Goal: Task Accomplishment & Management: Use online tool/utility

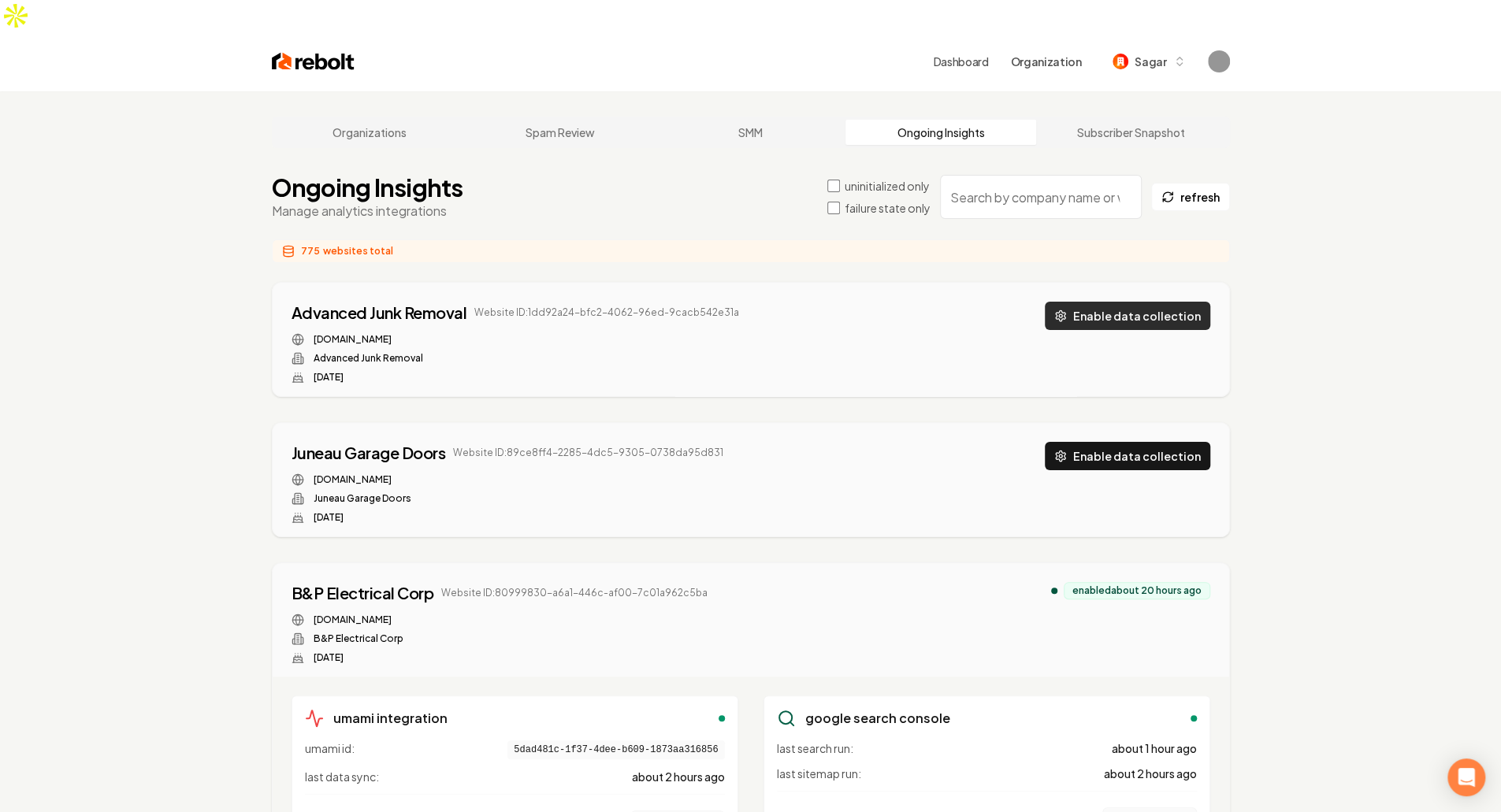
click at [1176, 302] on button "Enable data collection" at bounding box center [1127, 316] width 165 height 28
click at [1134, 442] on button "Enable data collection" at bounding box center [1127, 456] width 165 height 28
click at [878, 200] on label "failure state only" at bounding box center [887, 208] width 86 height 16
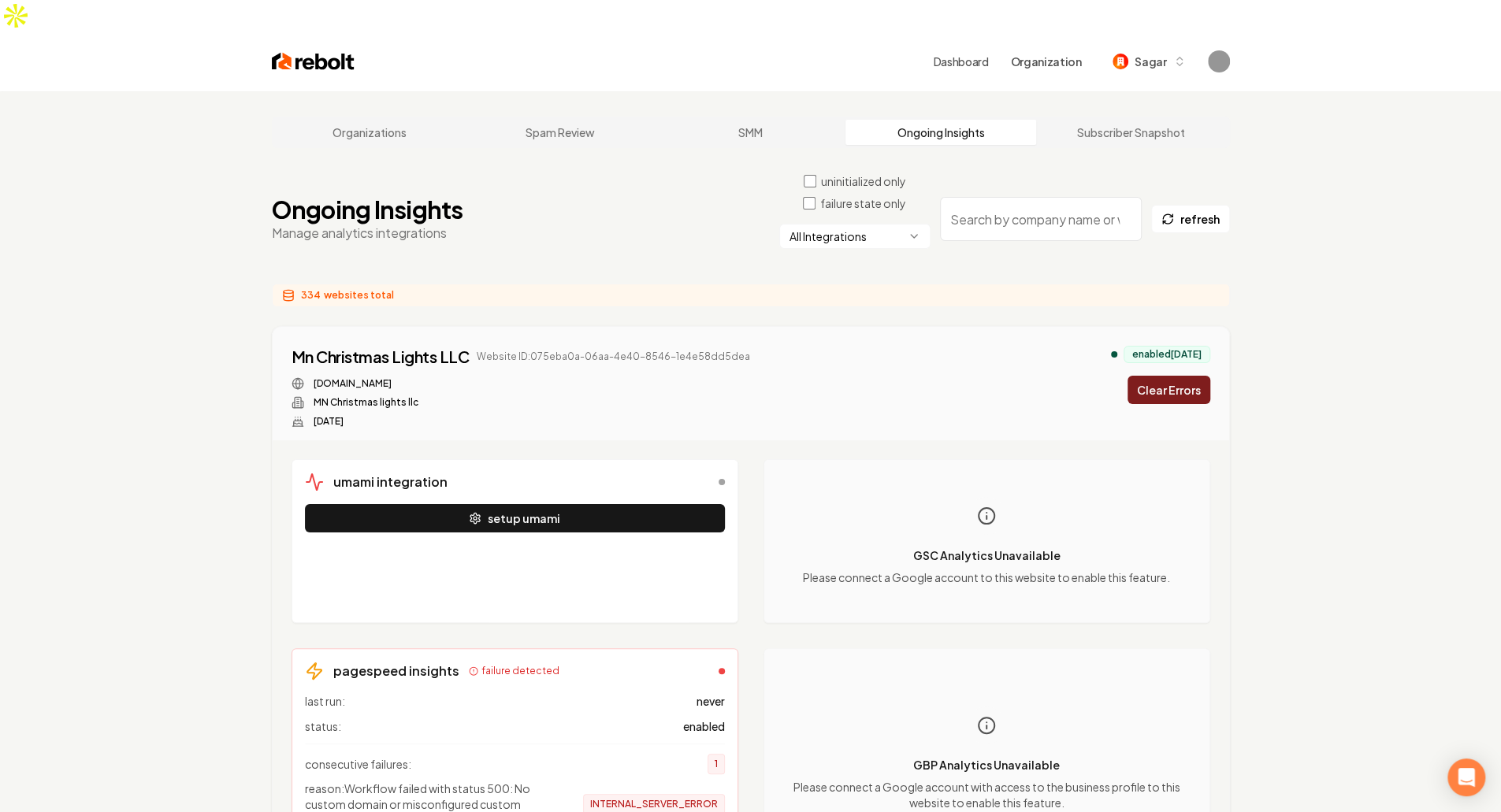
click at [875, 199] on html "Dashboard Organization Sagar Organizations Spam Review SMM Ongoing Insights Sub…" at bounding box center [750, 406] width 1501 height 812
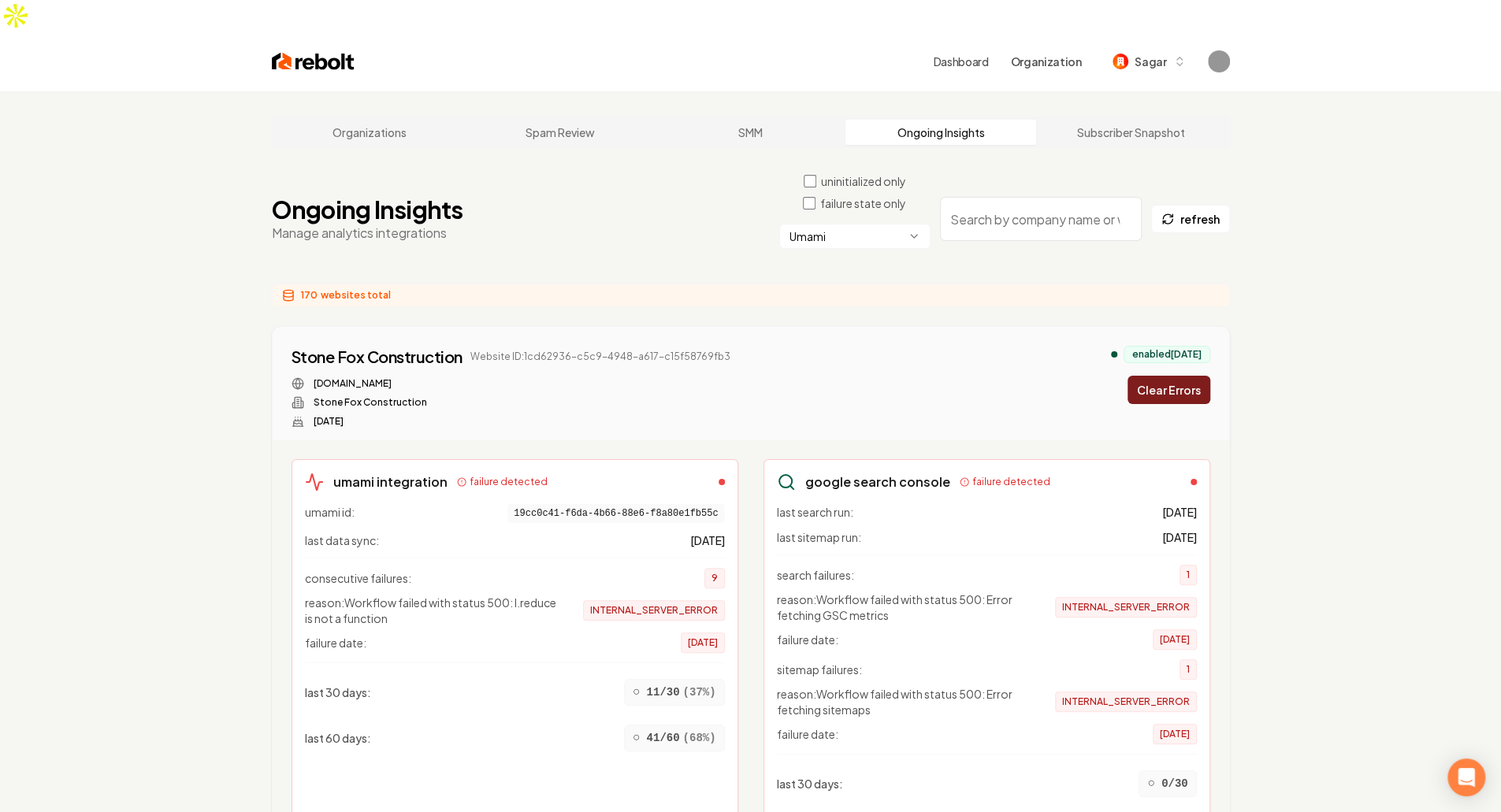
click at [1176, 375] on button "Clear Errors" at bounding box center [1168, 389] width 83 height 28
click at [1173, 375] on button "Clear Errors" at bounding box center [1168, 389] width 83 height 28
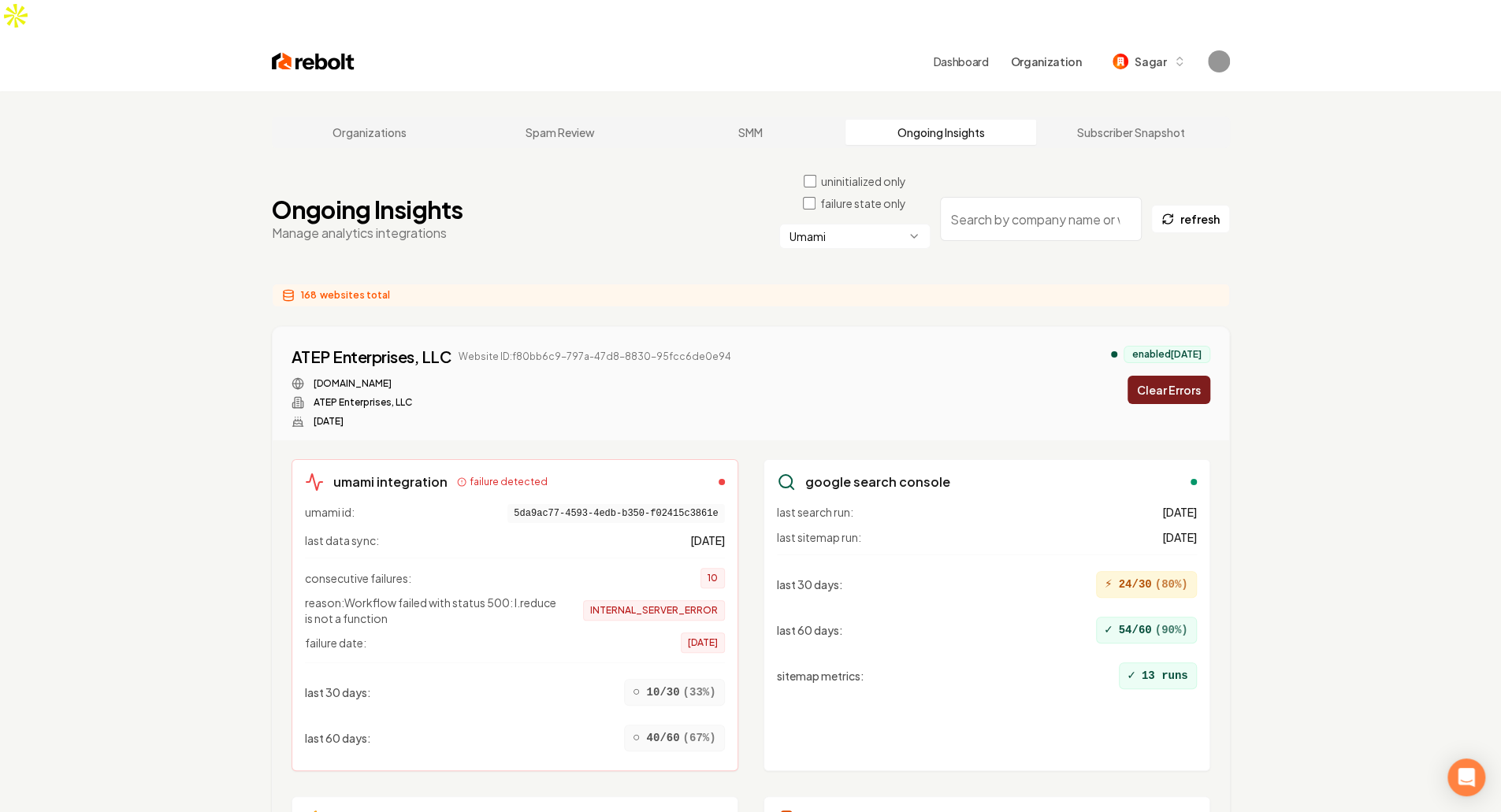
click at [1176, 375] on button "Clear Errors" at bounding box center [1168, 389] width 83 height 28
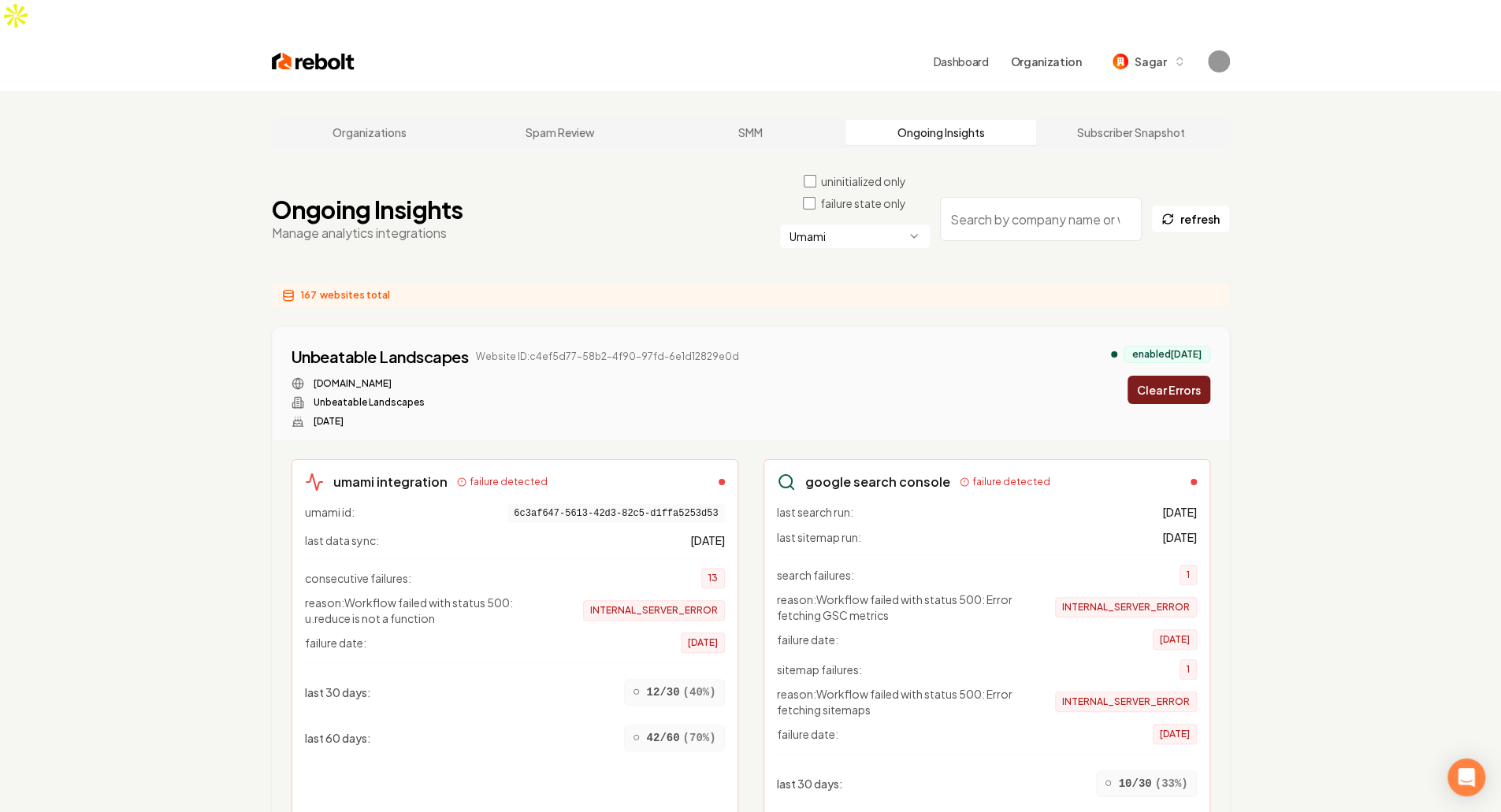
click at [1184, 375] on button "Clear Errors" at bounding box center [1168, 389] width 83 height 28
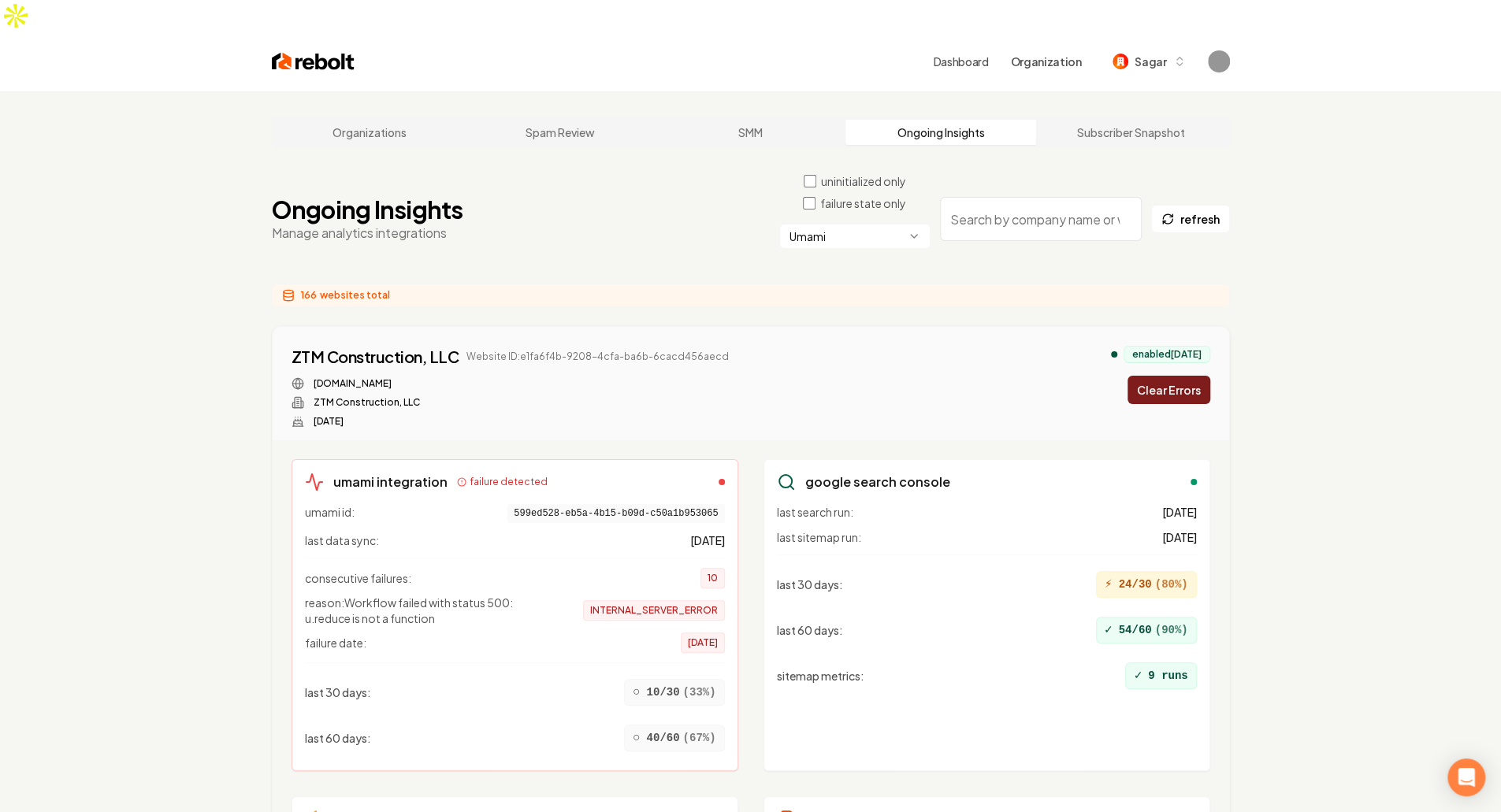
click at [1171, 375] on button "Clear Errors" at bounding box center [1168, 389] width 83 height 28
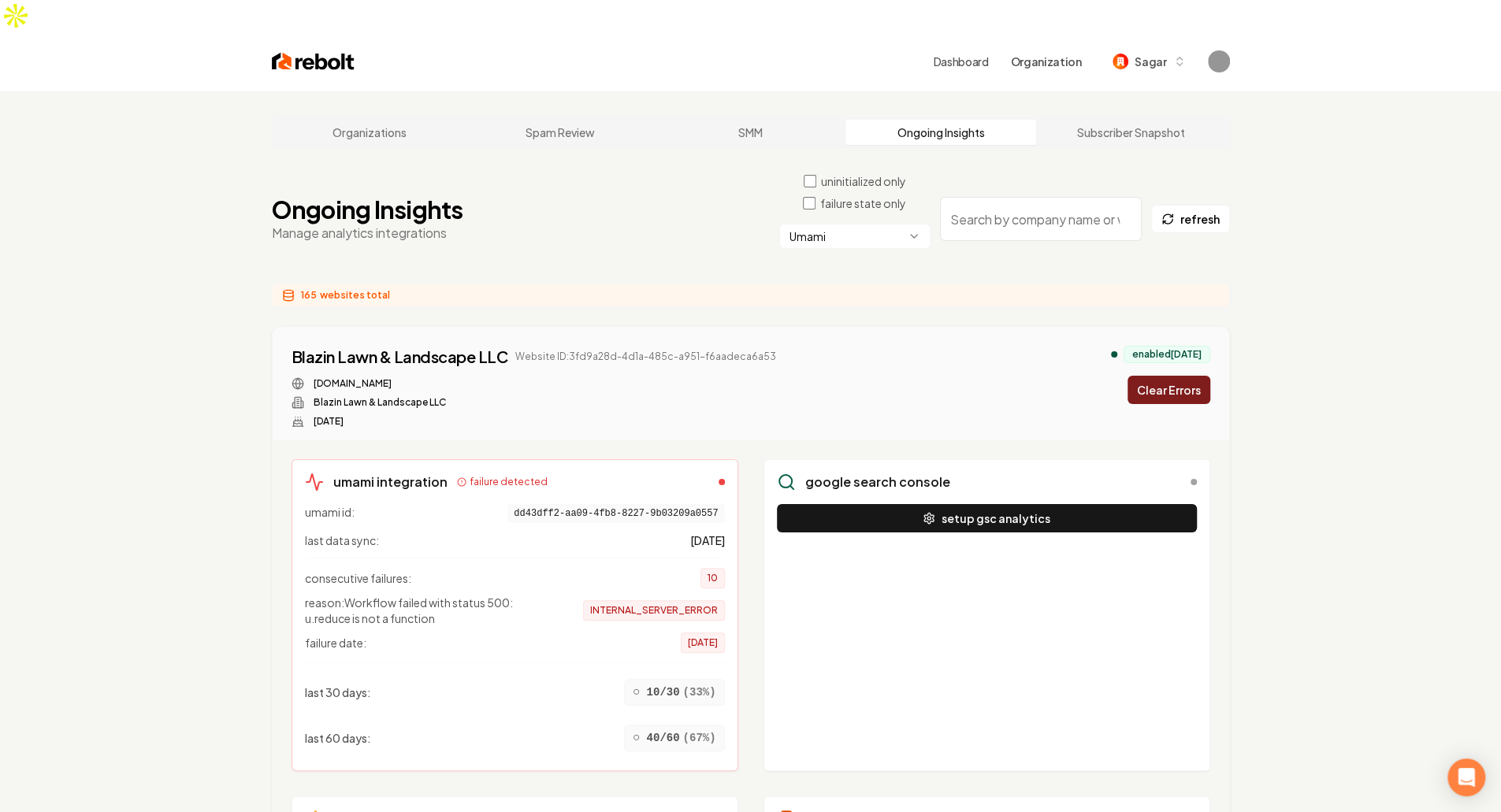
click at [1172, 375] on button "Clear Errors" at bounding box center [1168, 389] width 83 height 28
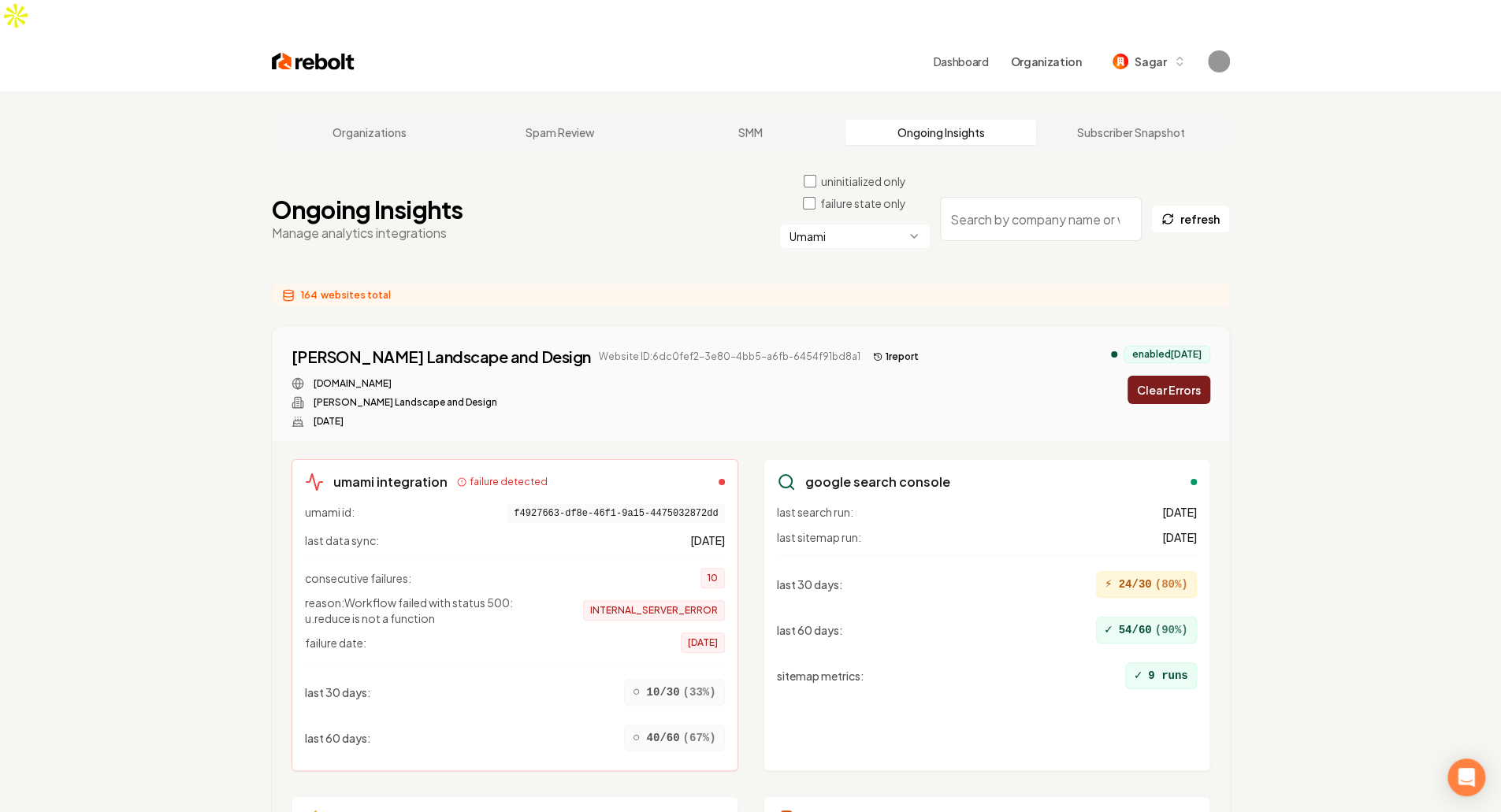
click at [1177, 375] on button "Clear Errors" at bounding box center [1168, 389] width 83 height 28
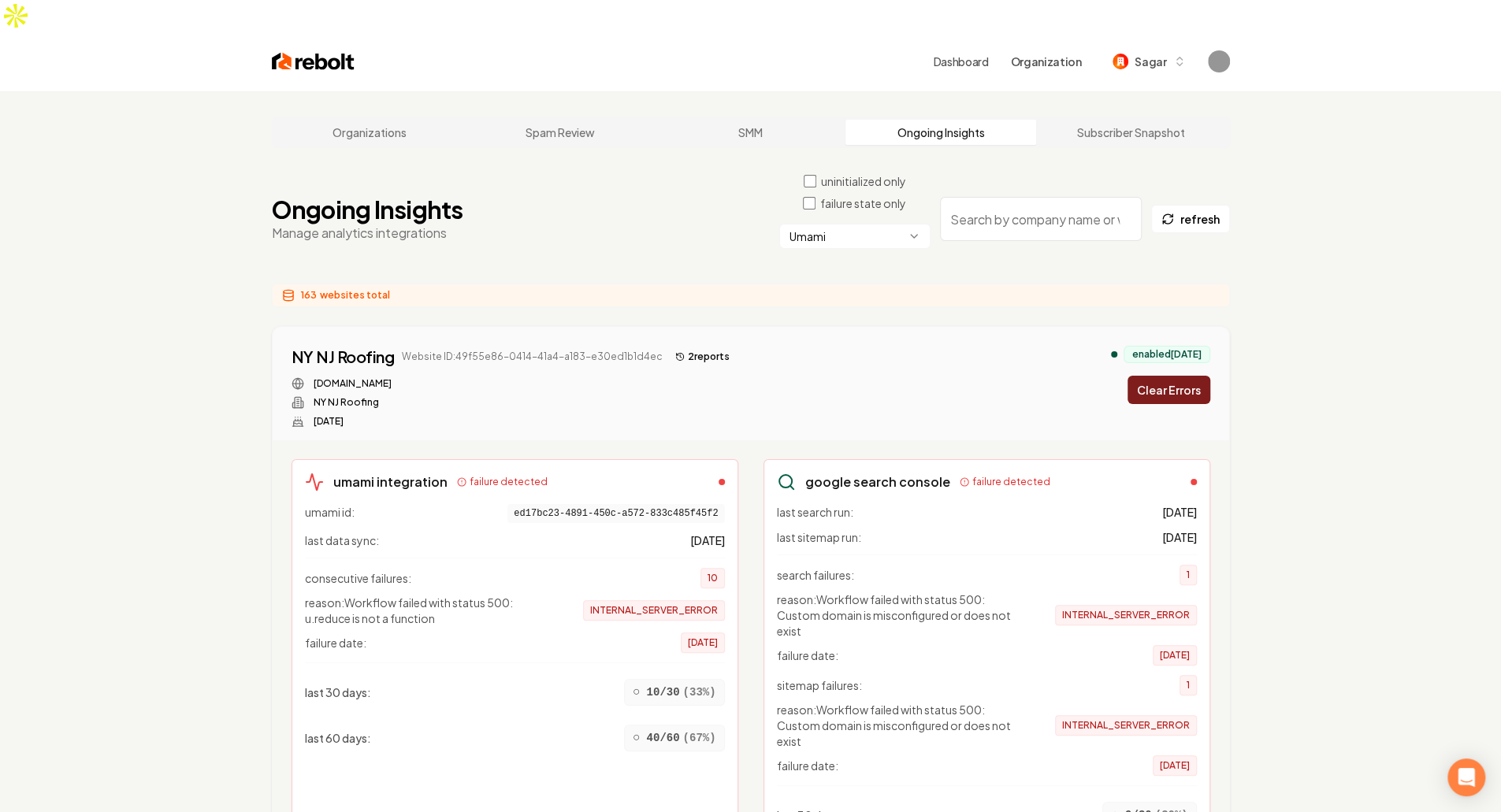
click at [1174, 375] on button "Clear Errors" at bounding box center [1168, 389] width 83 height 28
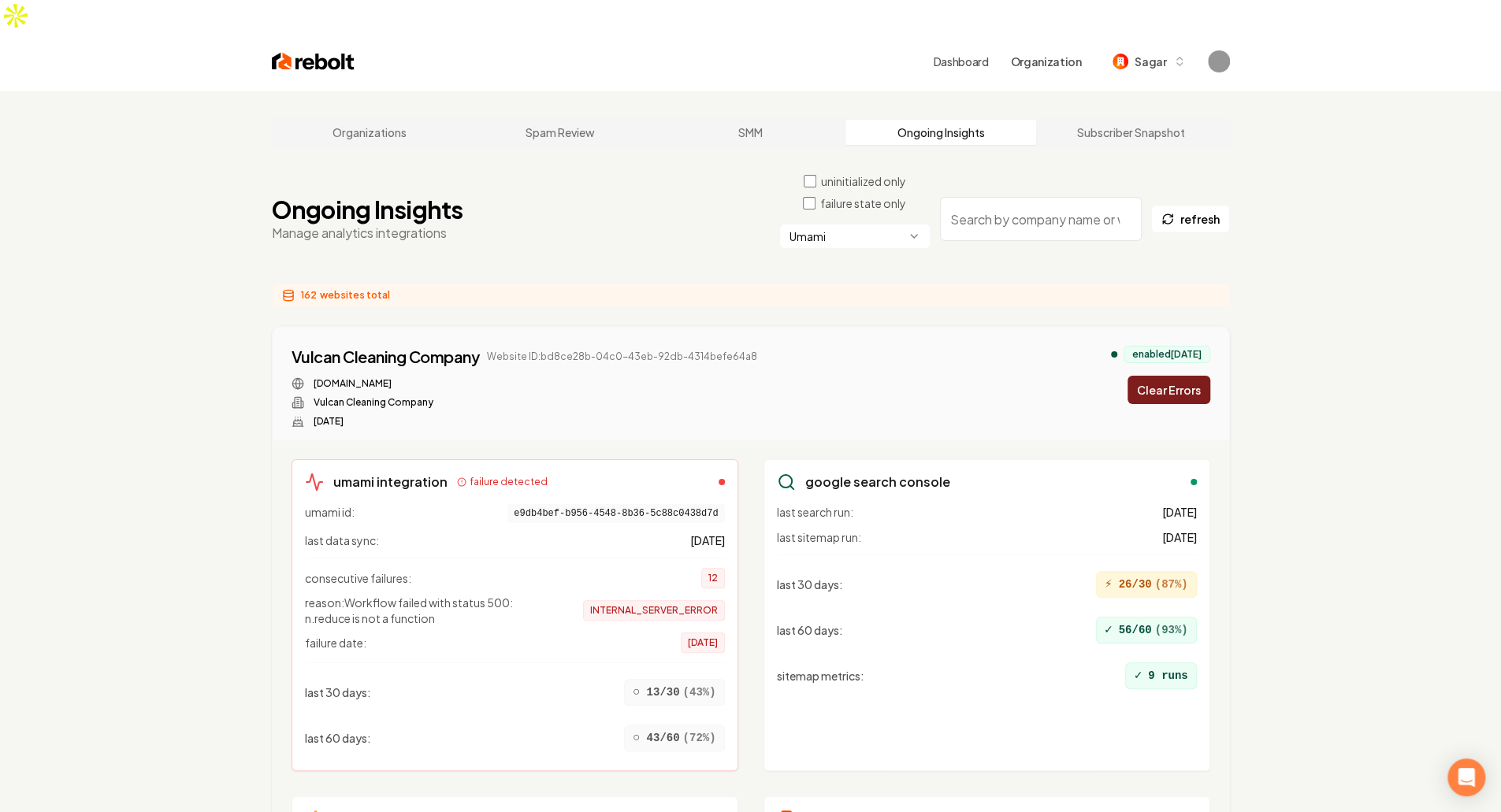
click at [1174, 375] on button "Clear Errors" at bounding box center [1168, 389] width 83 height 28
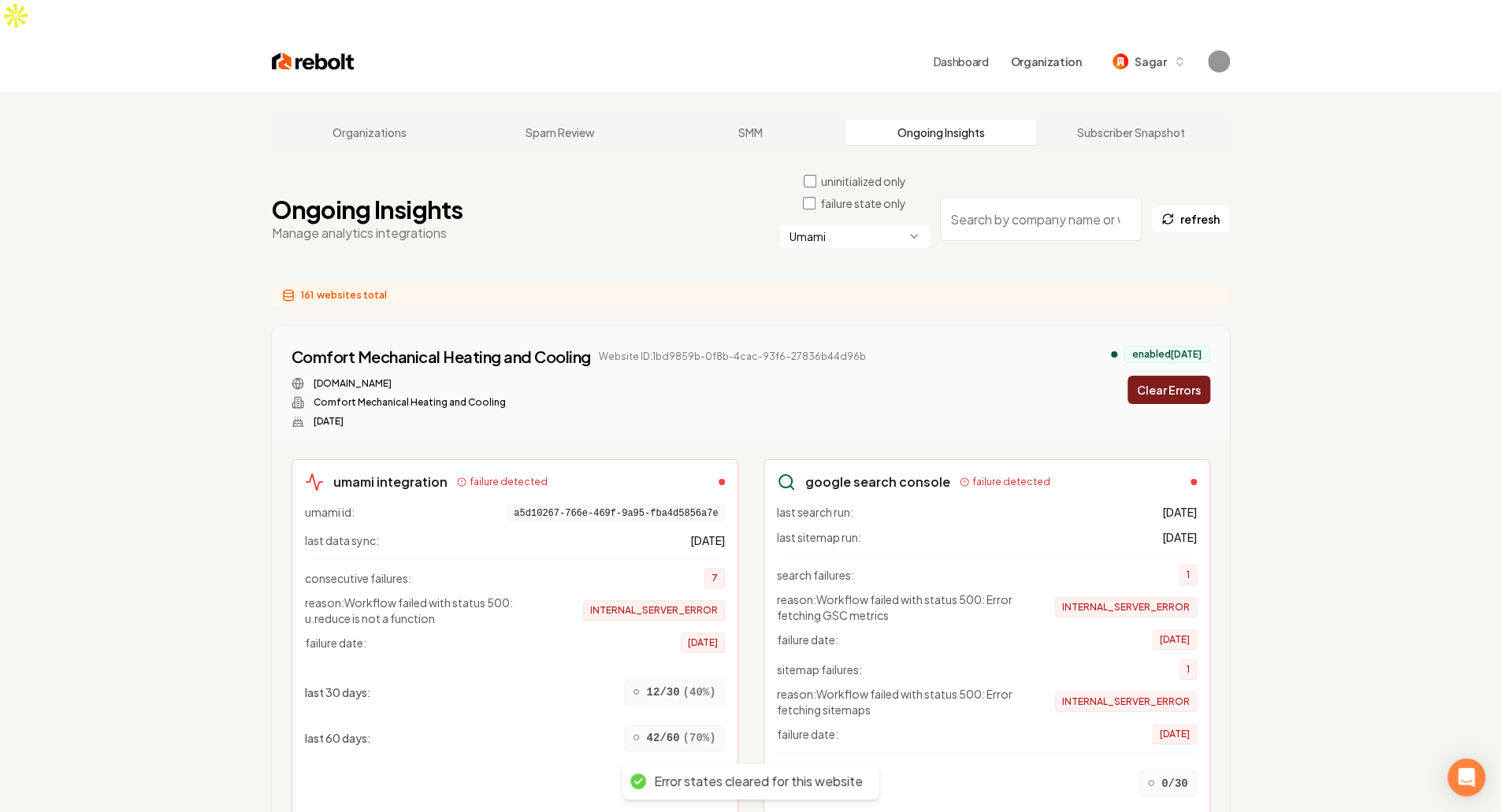
click at [1174, 375] on button "Clear Errors" at bounding box center [1168, 389] width 83 height 28
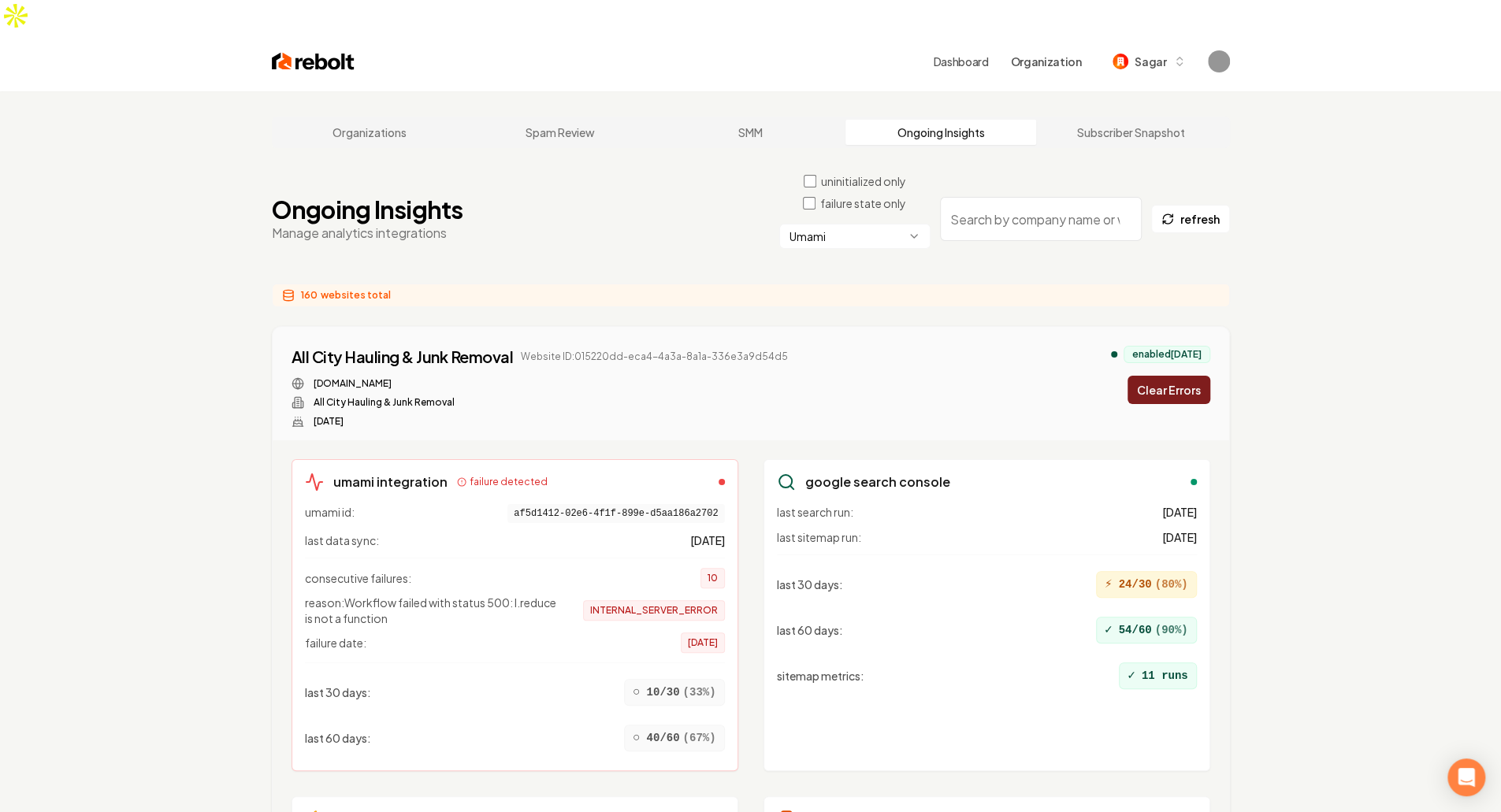
click at [1188, 375] on button "Clear Errors" at bounding box center [1168, 389] width 83 height 28
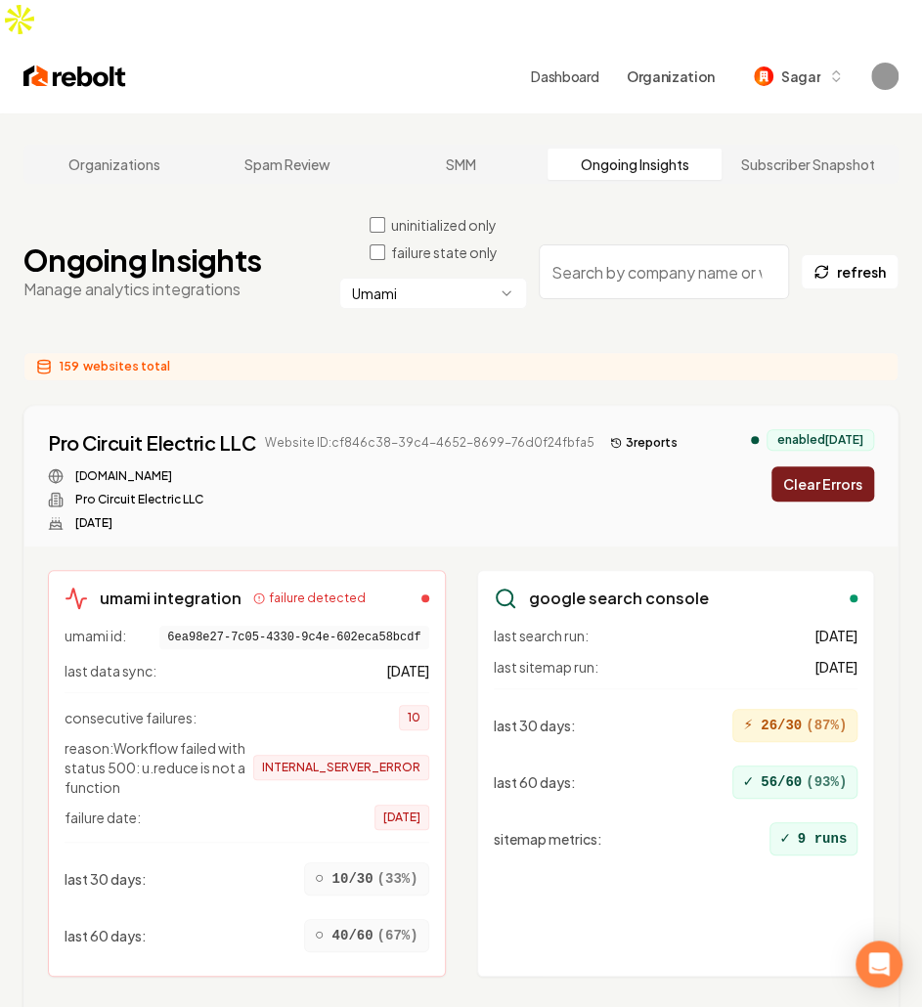
click at [849, 466] on button "Clear Errors" at bounding box center [823, 483] width 103 height 35
click at [839, 466] on button "Clear Errors" at bounding box center [823, 483] width 103 height 35
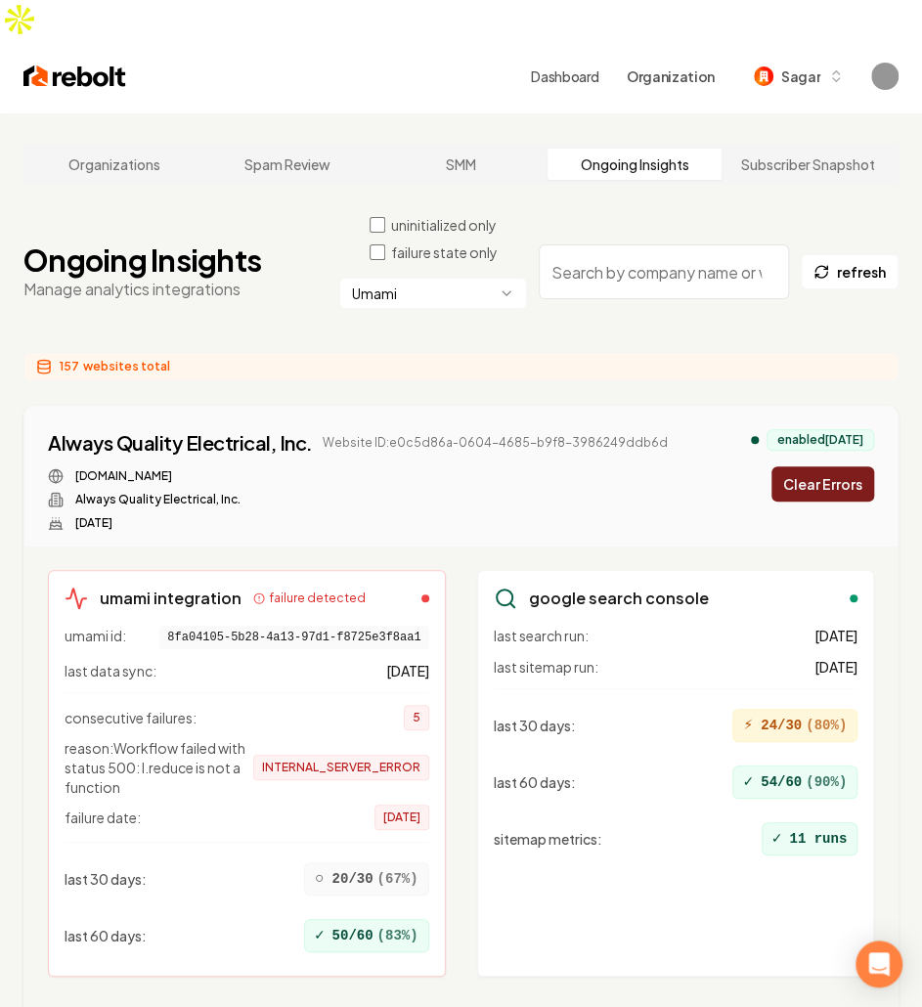
click at [839, 466] on button "Clear Errors" at bounding box center [823, 483] width 103 height 35
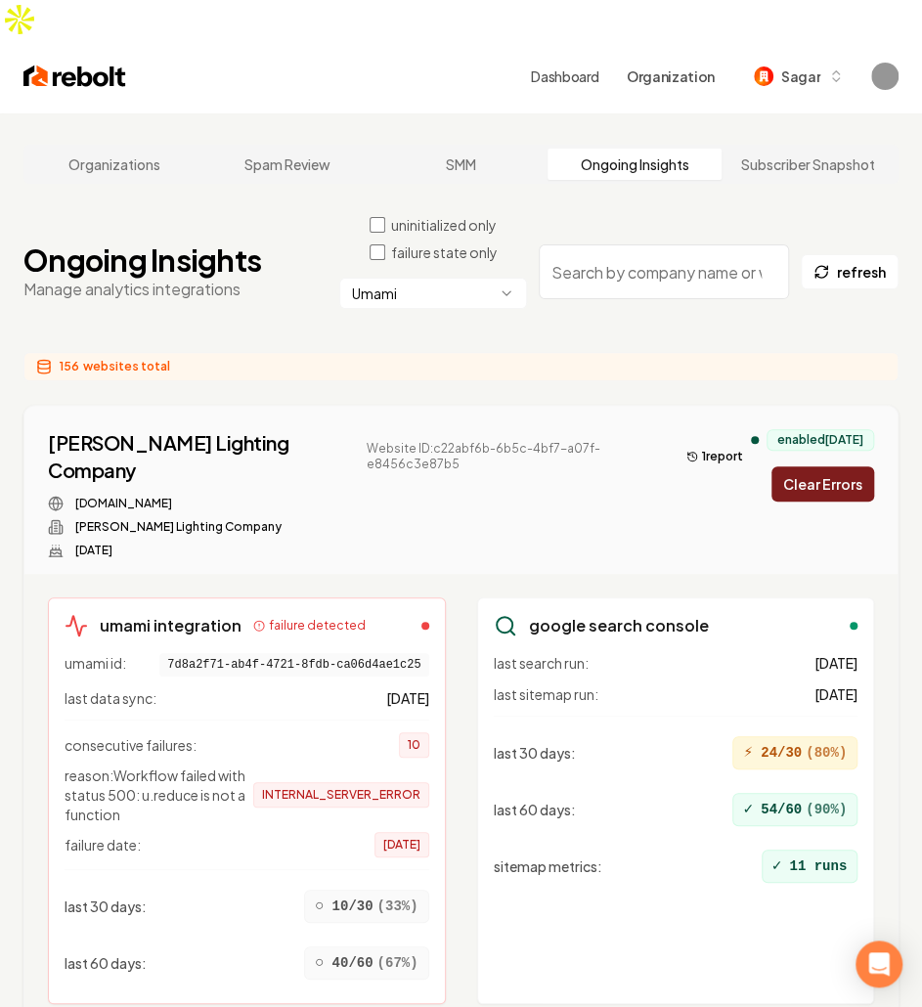
click at [839, 466] on button "Clear Errors" at bounding box center [823, 483] width 103 height 35
click at [839, 443] on div "enabled [DATE] Clearing..." at bounding box center [812, 465] width 123 height 72
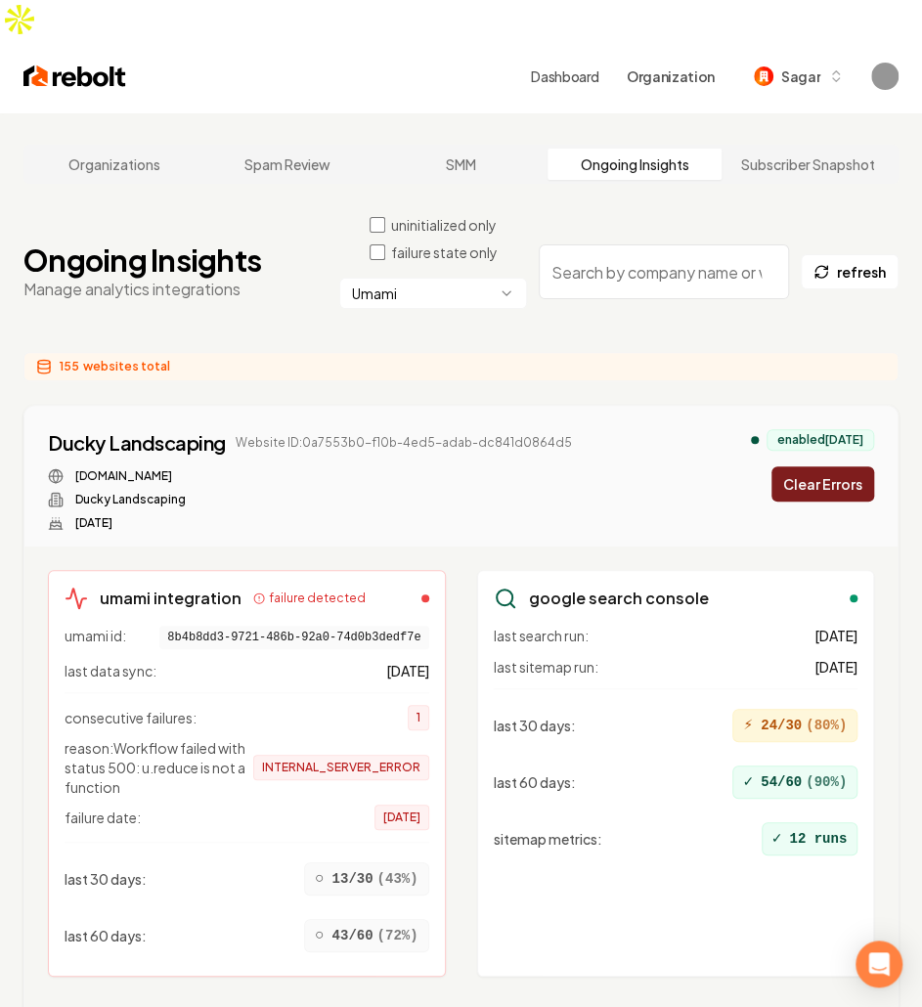
click at [839, 466] on button "Clear Errors" at bounding box center [823, 483] width 103 height 35
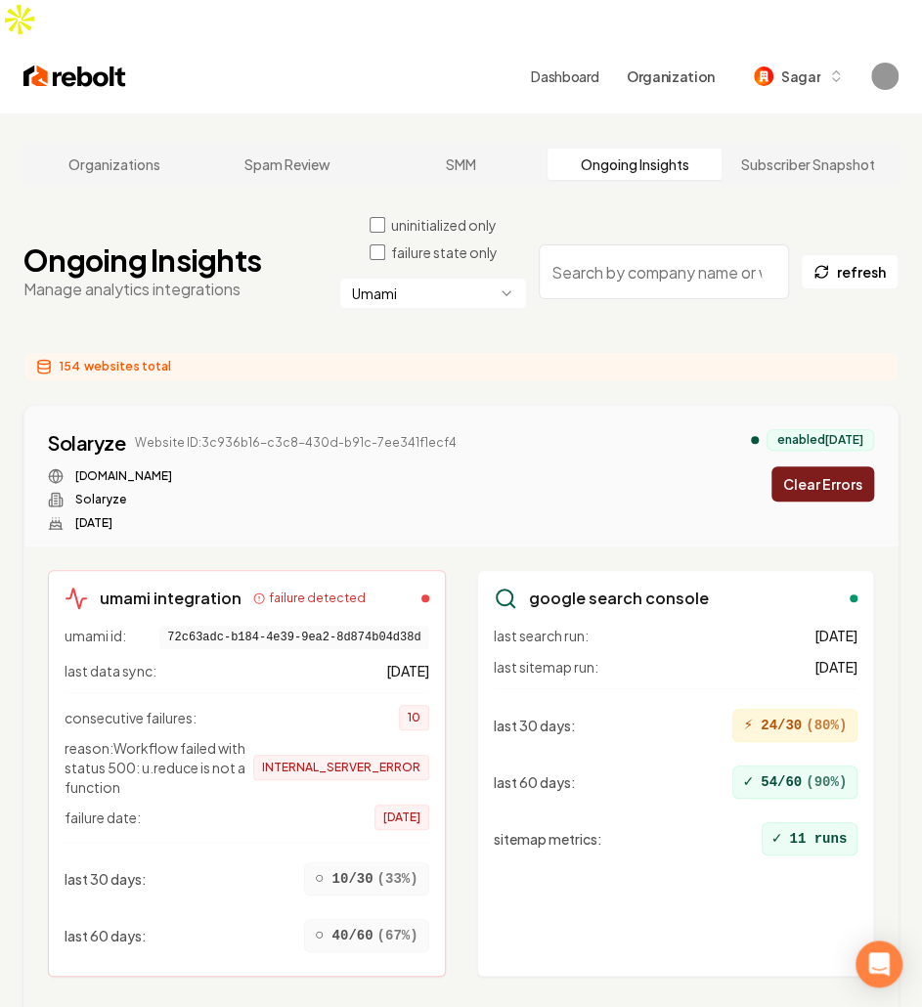
click at [839, 466] on button "Clear Errors" at bounding box center [823, 483] width 103 height 35
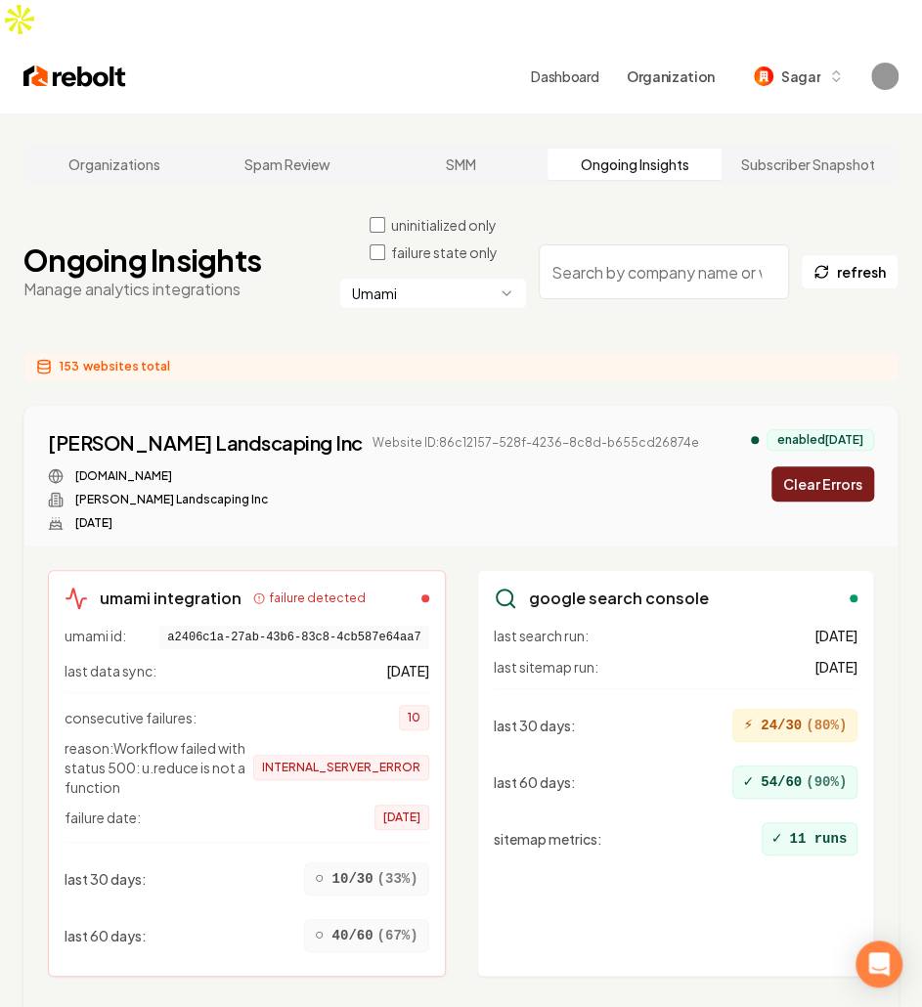
click at [834, 466] on button "Clear Errors" at bounding box center [823, 483] width 103 height 35
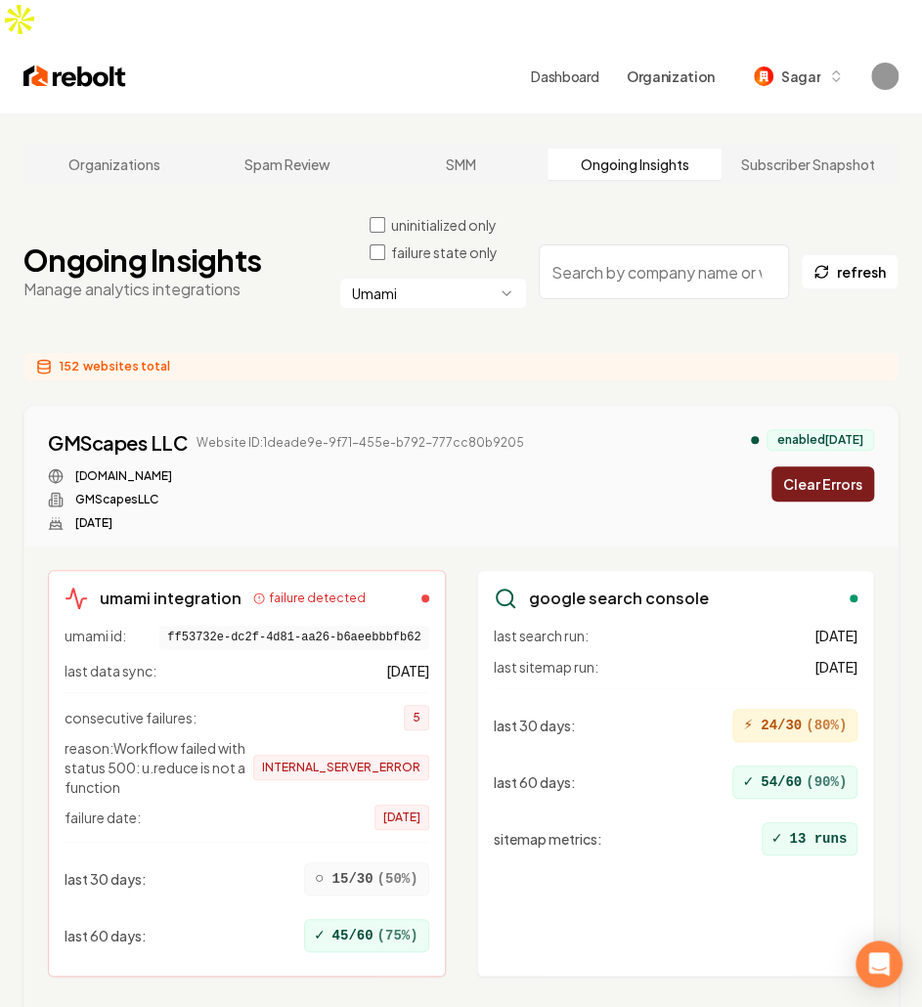
click at [827, 466] on button "Clear Errors" at bounding box center [823, 483] width 103 height 35
click at [816, 466] on button "Clear Errors" at bounding box center [823, 483] width 103 height 35
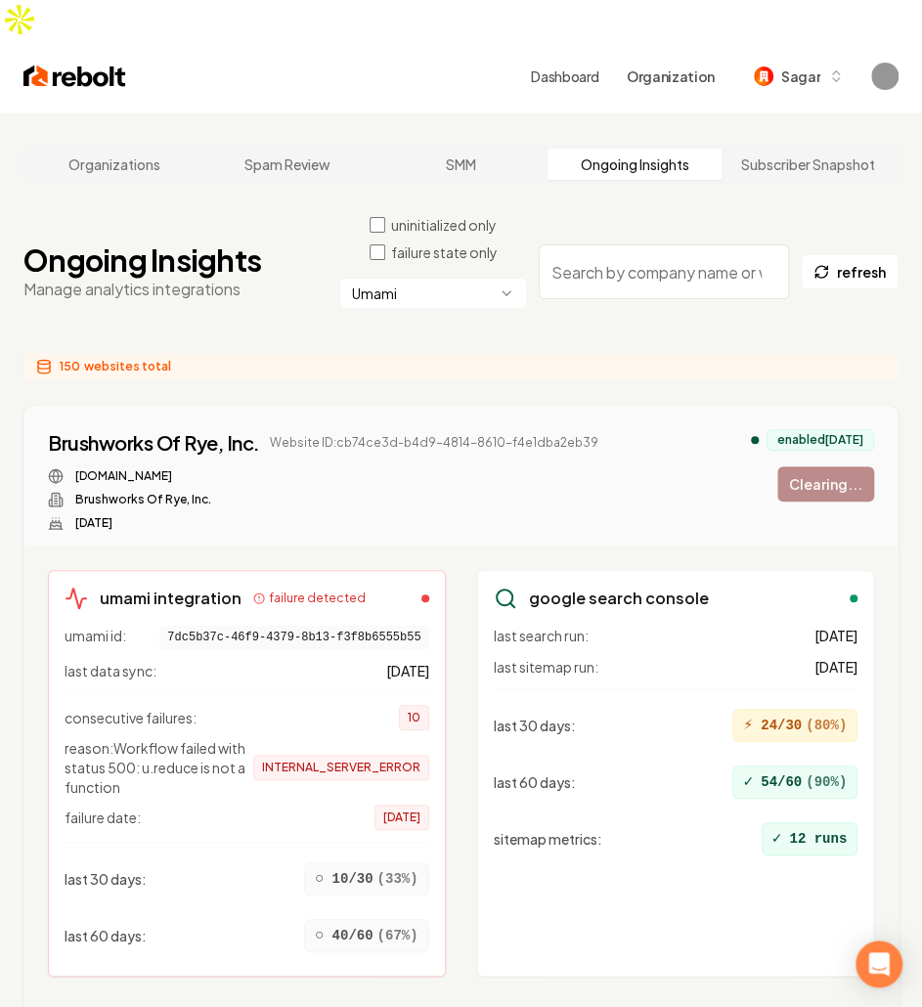
click at [816, 445] on div "enabled [DATE] Clearing..." at bounding box center [812, 465] width 123 height 72
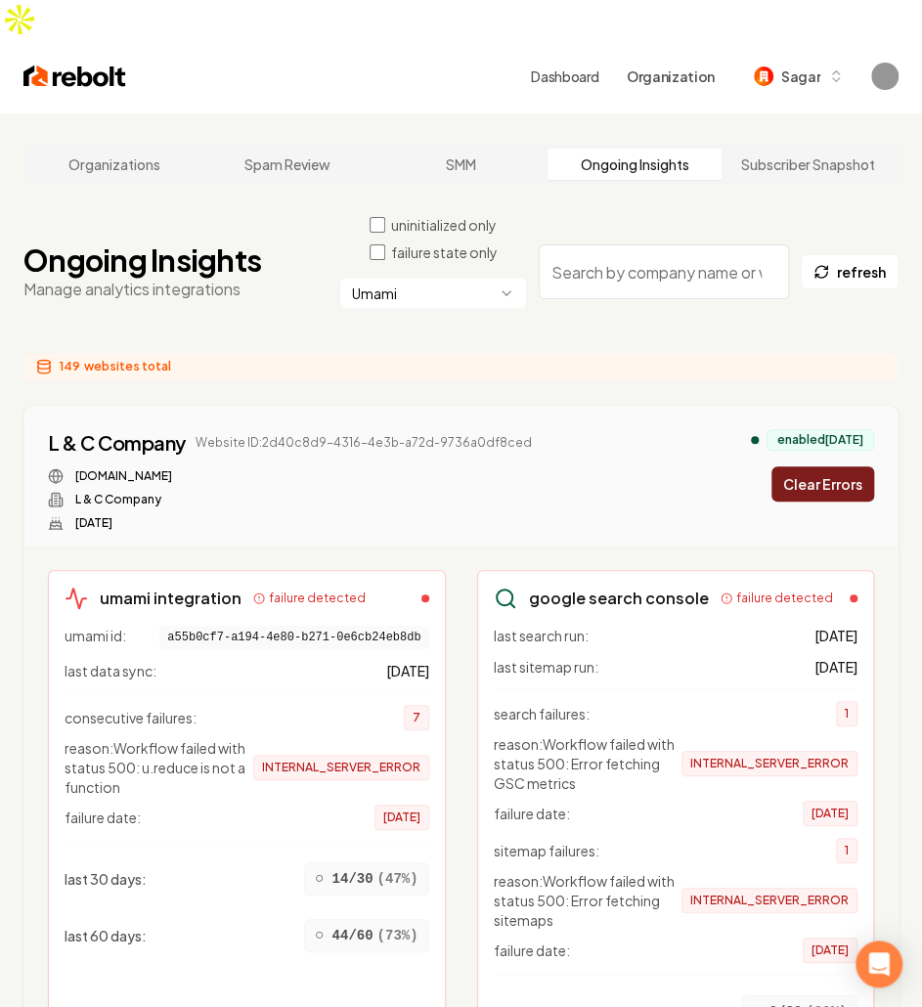
click at [816, 466] on button "Clear Errors" at bounding box center [823, 483] width 103 height 35
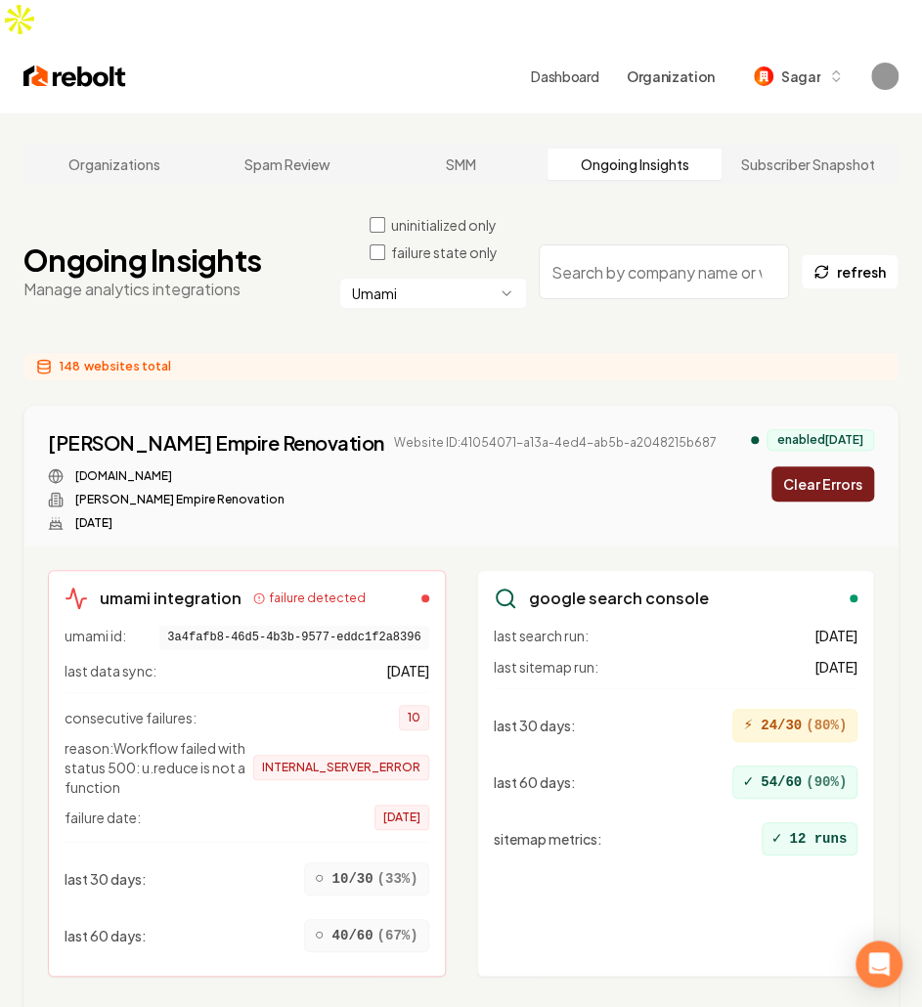
click at [816, 466] on button "Clear Errors" at bounding box center [823, 483] width 103 height 35
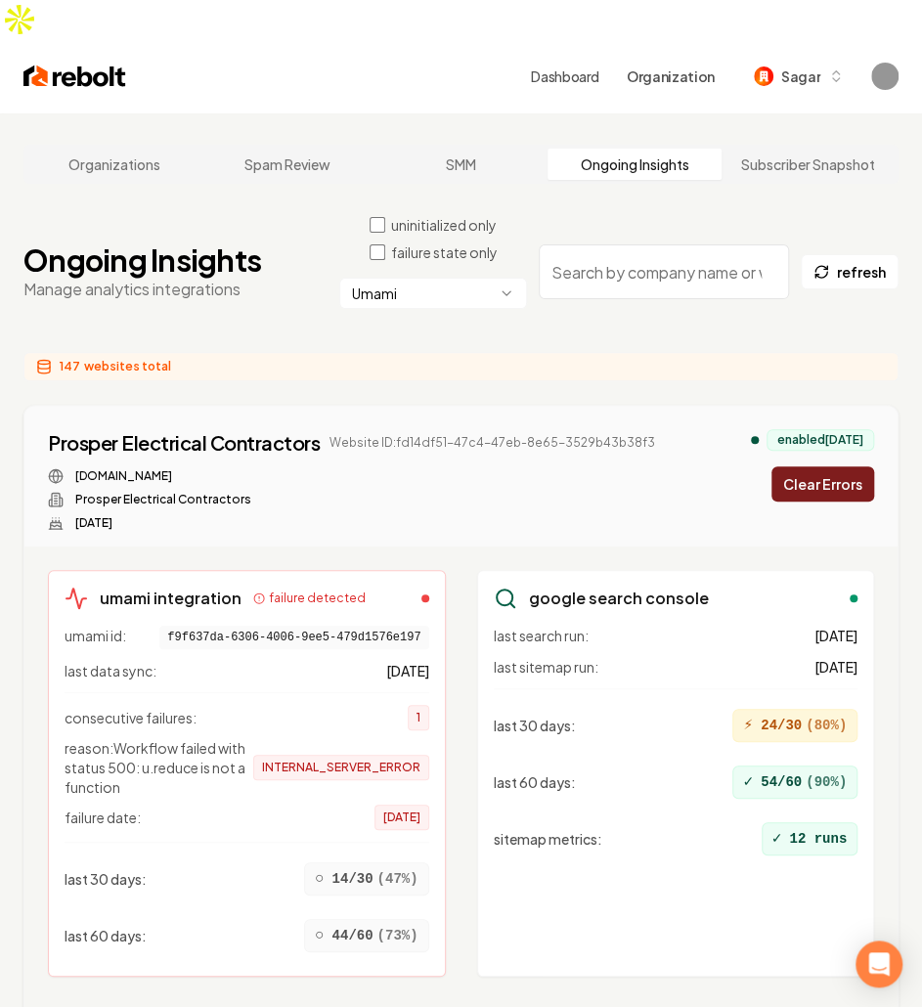
click at [816, 466] on button "Clear Errors" at bounding box center [823, 483] width 103 height 35
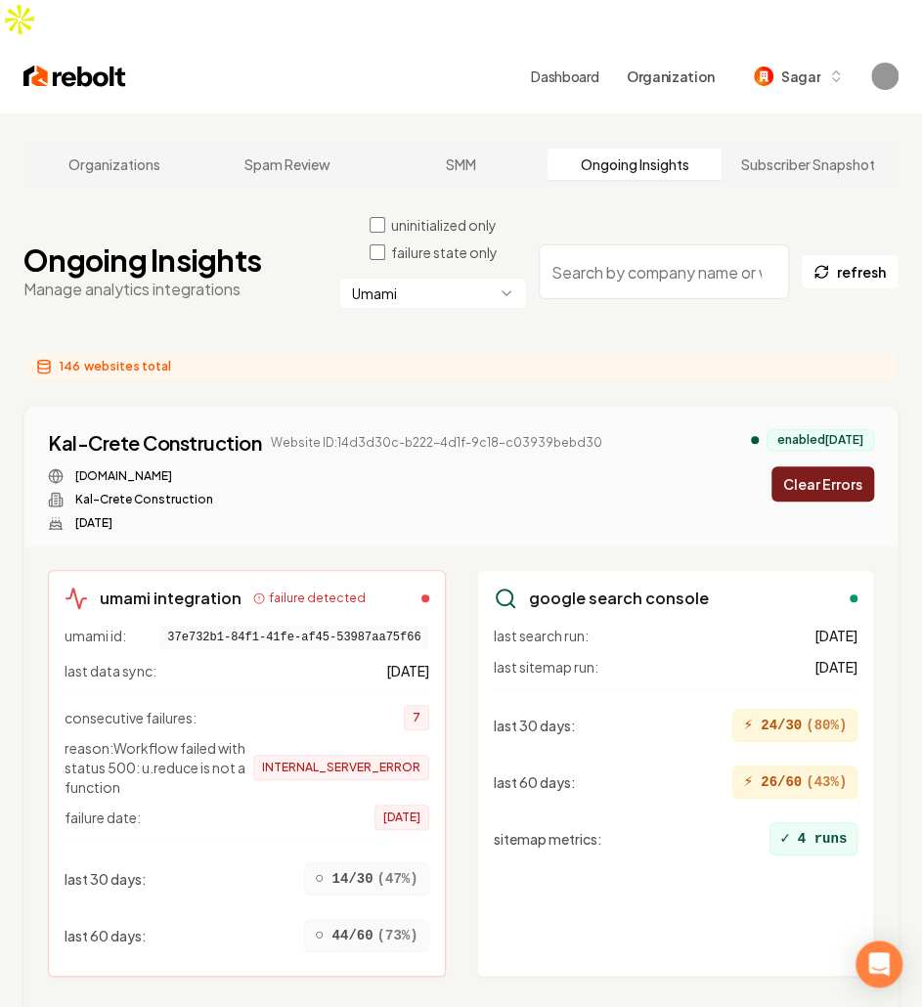
click at [816, 466] on button "Clear Errors" at bounding box center [823, 483] width 103 height 35
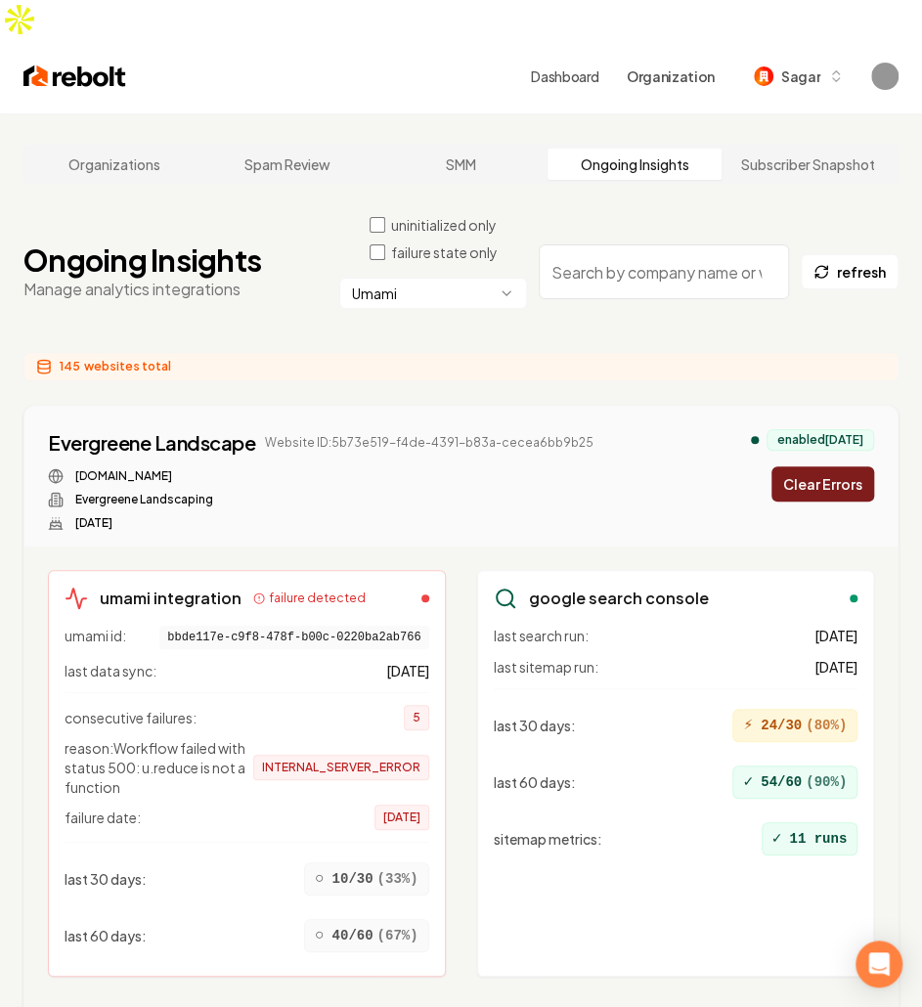
click at [816, 466] on button "Clear Errors" at bounding box center [823, 483] width 103 height 35
click at [816, 445] on div "enabled [DATE] Clearing..." at bounding box center [812, 465] width 123 height 72
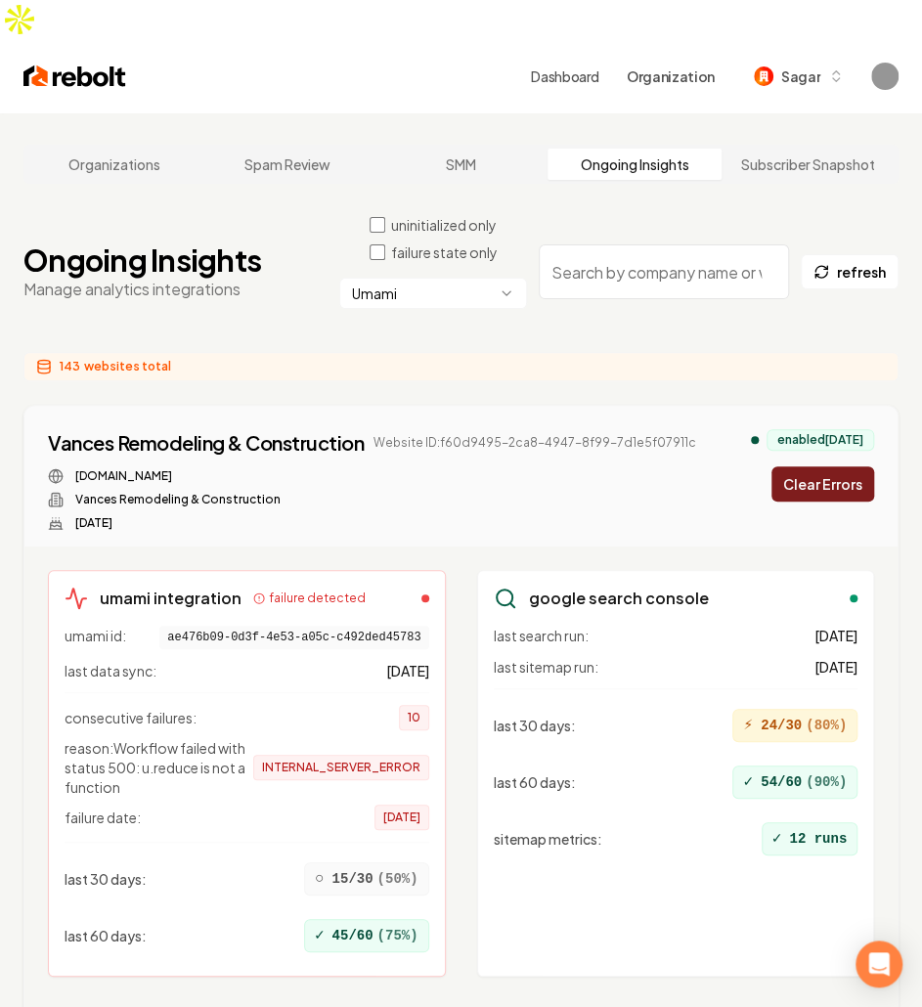
click at [816, 466] on button "Clear Errors" at bounding box center [823, 483] width 103 height 35
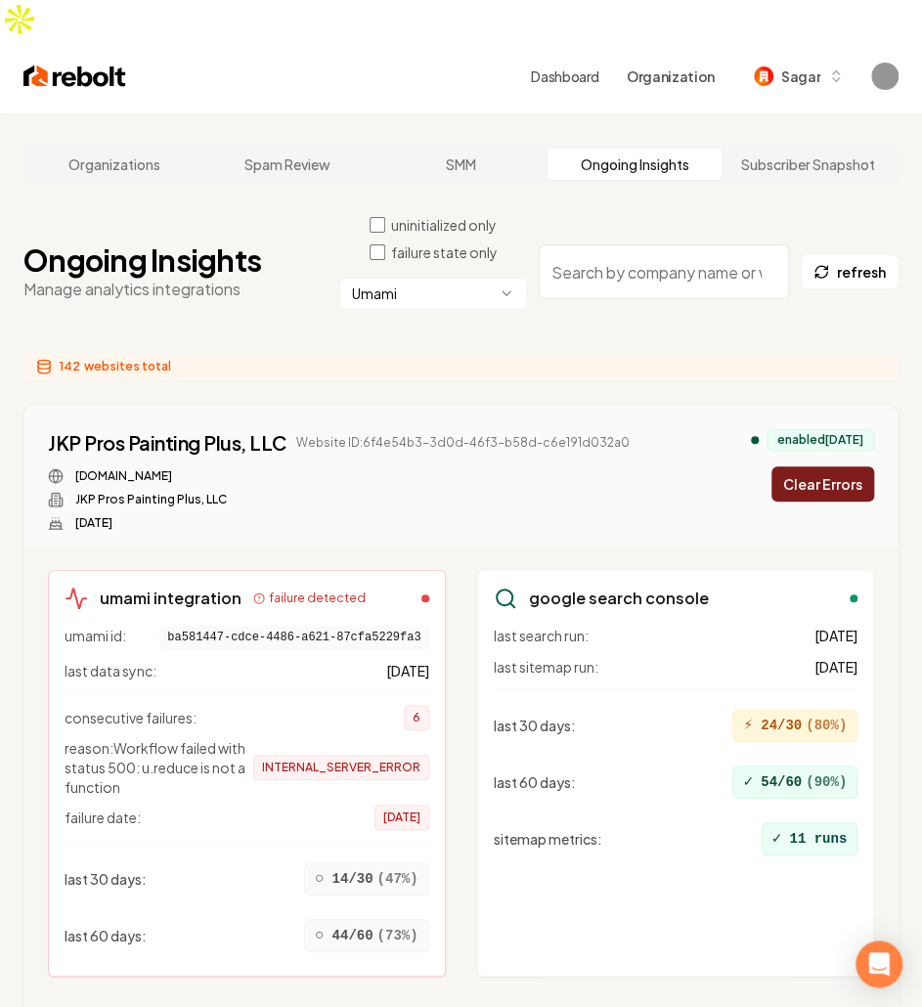
click at [816, 466] on button "Clear Errors" at bounding box center [823, 483] width 103 height 35
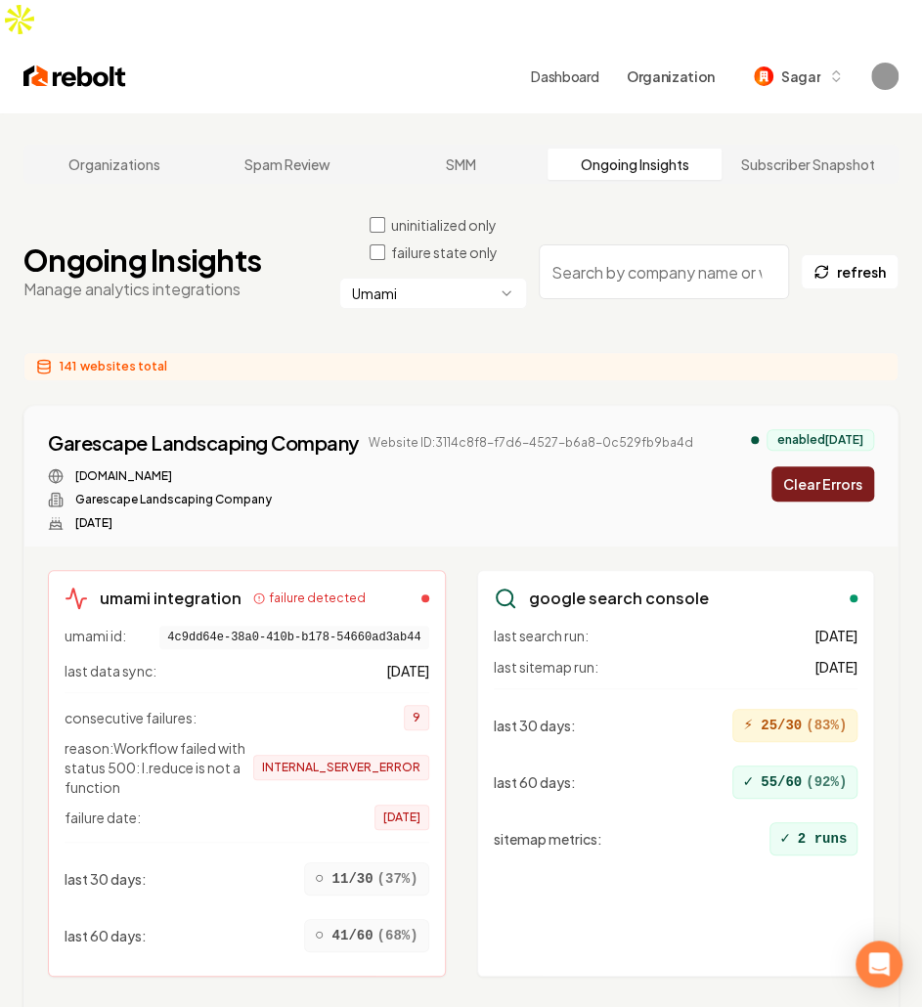
click at [816, 466] on button "Clear Errors" at bounding box center [823, 483] width 103 height 35
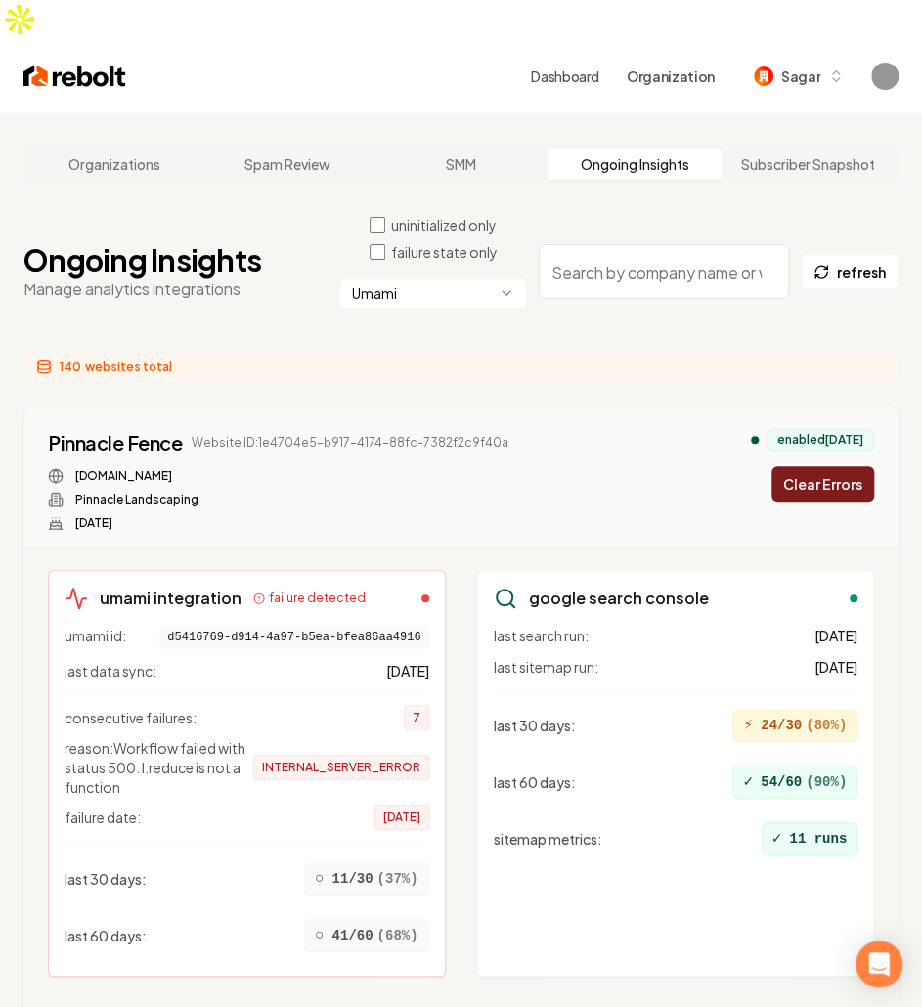
click at [816, 466] on button "Clear Errors" at bounding box center [823, 483] width 103 height 35
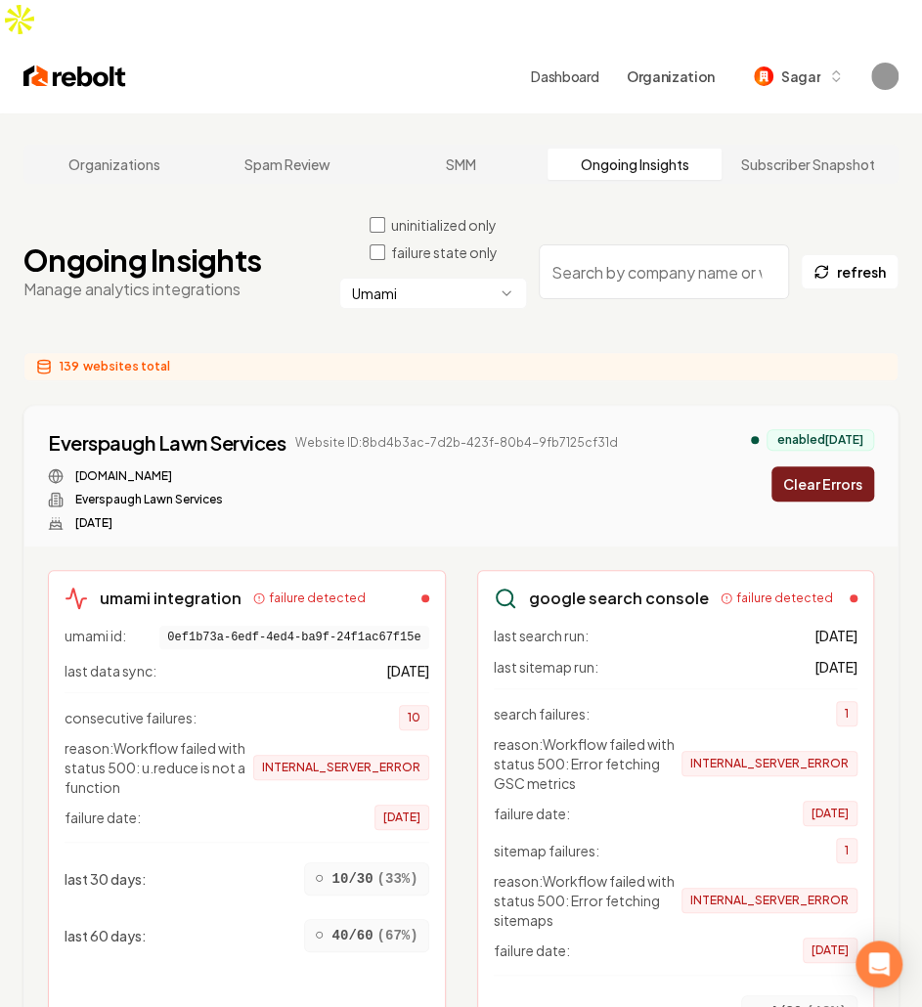
click at [816, 466] on button "Clear Errors" at bounding box center [823, 483] width 103 height 35
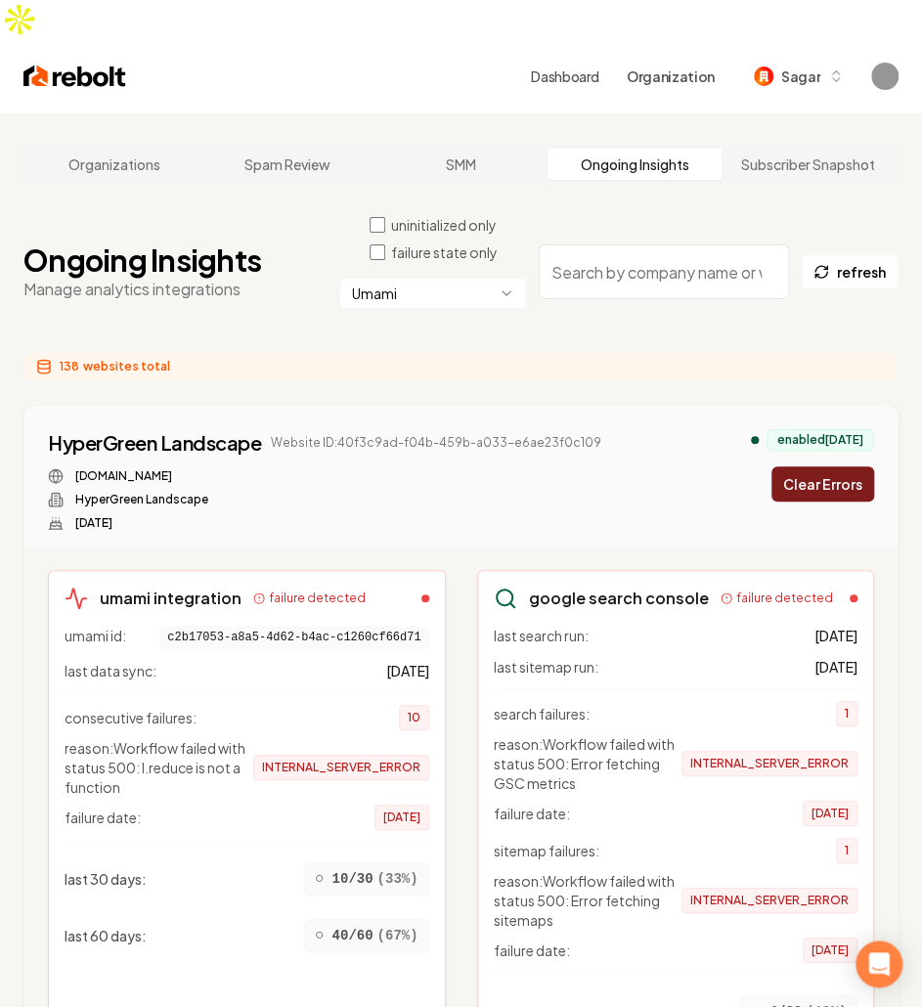
click at [816, 466] on button "Clear Errors" at bounding box center [823, 483] width 103 height 35
click at [816, 445] on div "enabled [DATE] Clearing..." at bounding box center [812, 465] width 123 height 72
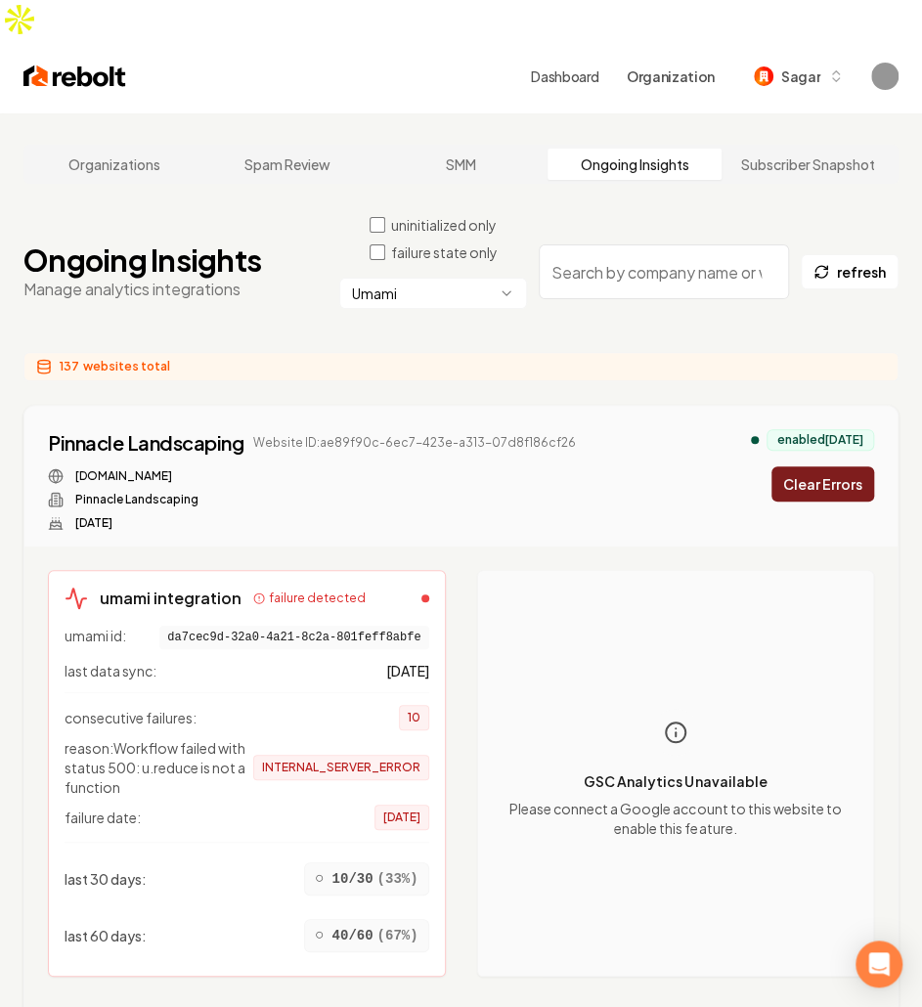
click at [816, 466] on button "Clear Errors" at bounding box center [823, 483] width 103 height 35
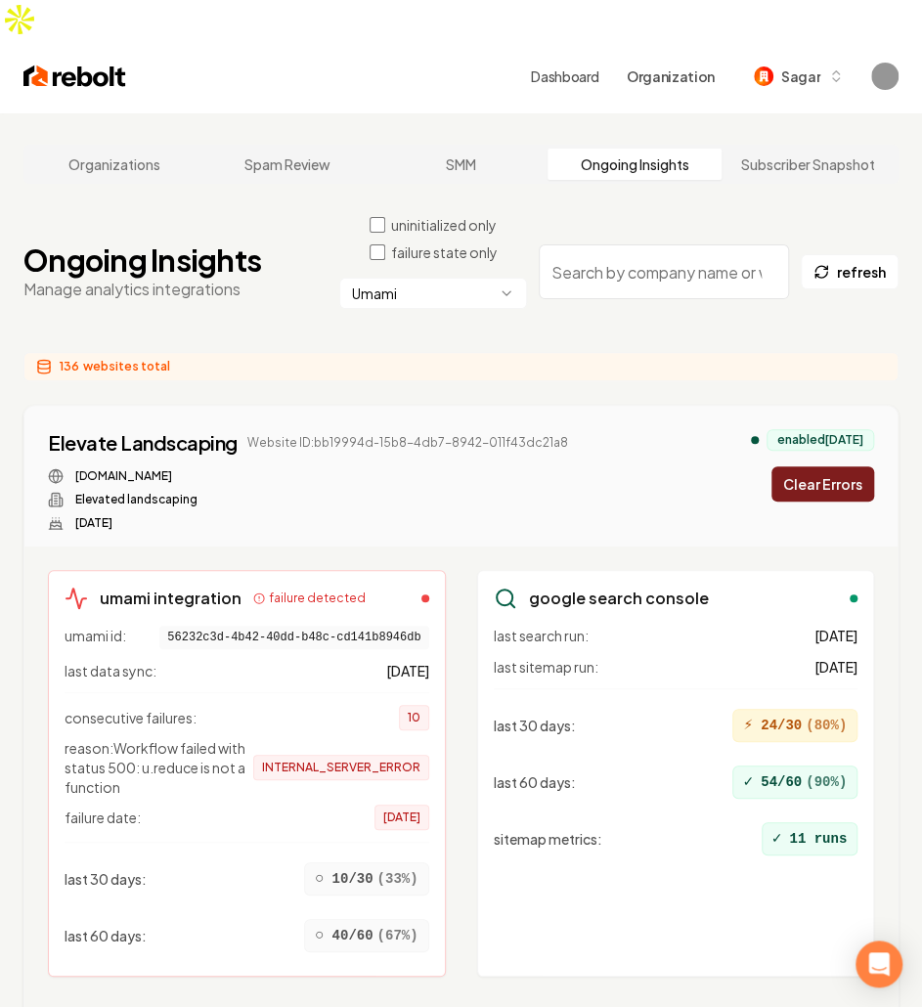
click at [816, 466] on button "Clear Errors" at bounding box center [823, 483] width 103 height 35
click at [816, 445] on div "enabled [DATE] Clearing..." at bounding box center [812, 465] width 123 height 72
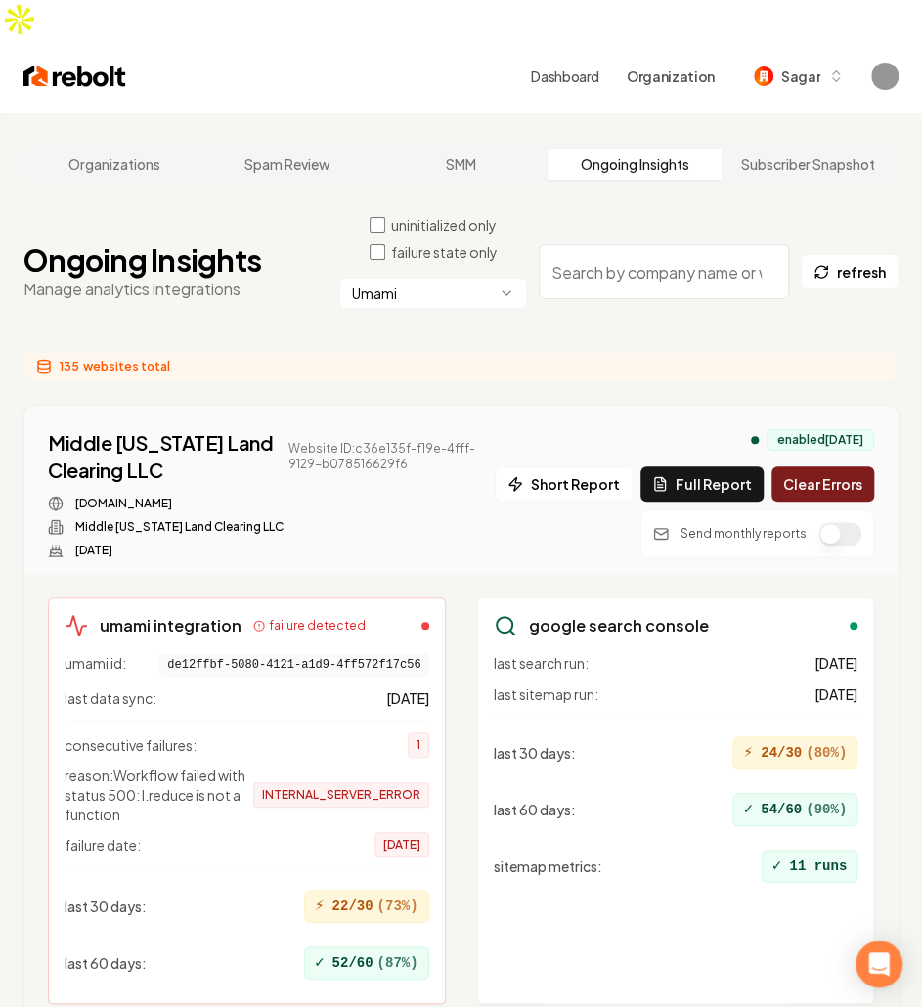
click at [816, 466] on button "Clear Errors" at bounding box center [823, 483] width 103 height 35
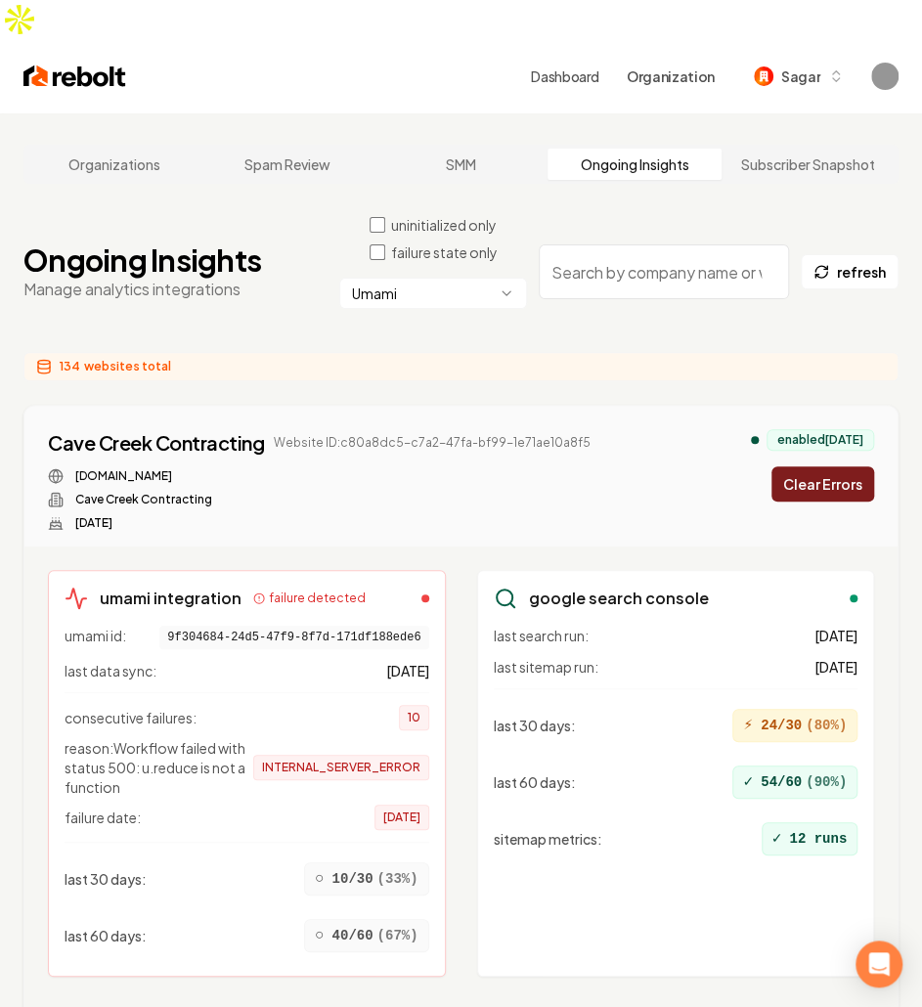
click at [798, 466] on button "Clear Errors" at bounding box center [823, 483] width 103 height 35
click at [811, 466] on button "Clear Errors" at bounding box center [823, 483] width 103 height 35
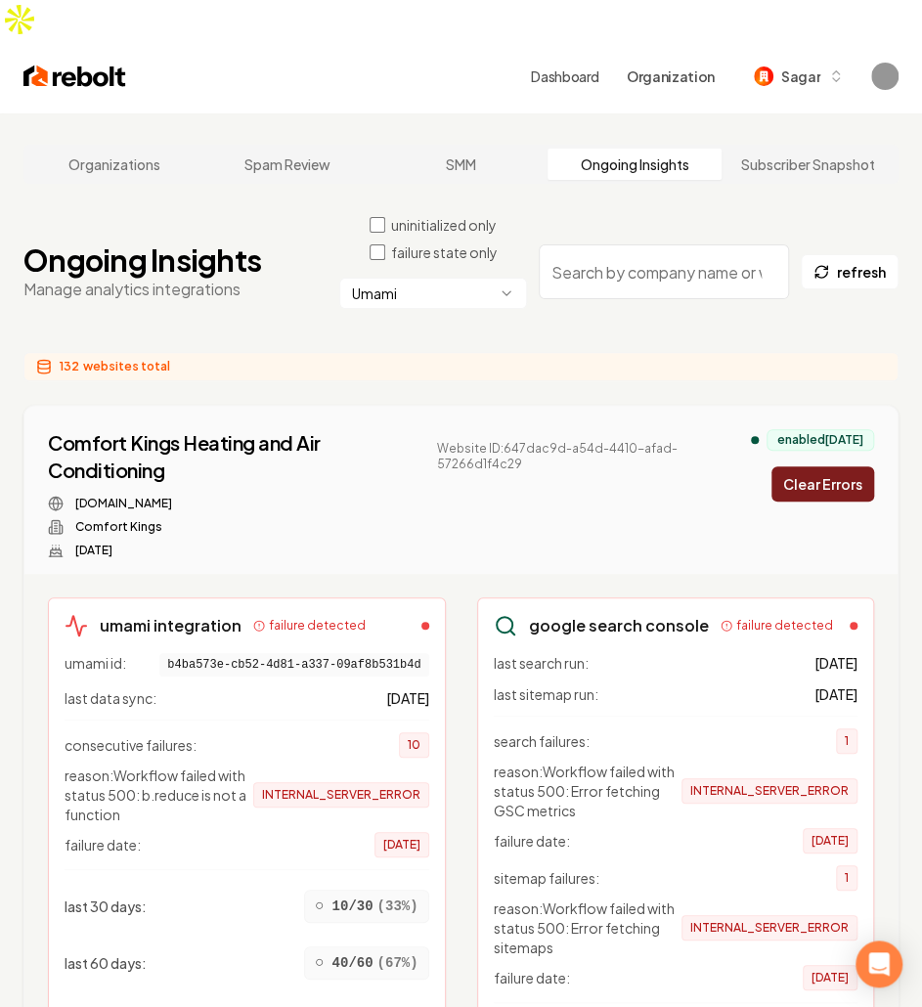
click at [828, 466] on button "Clear Errors" at bounding box center [823, 483] width 103 height 35
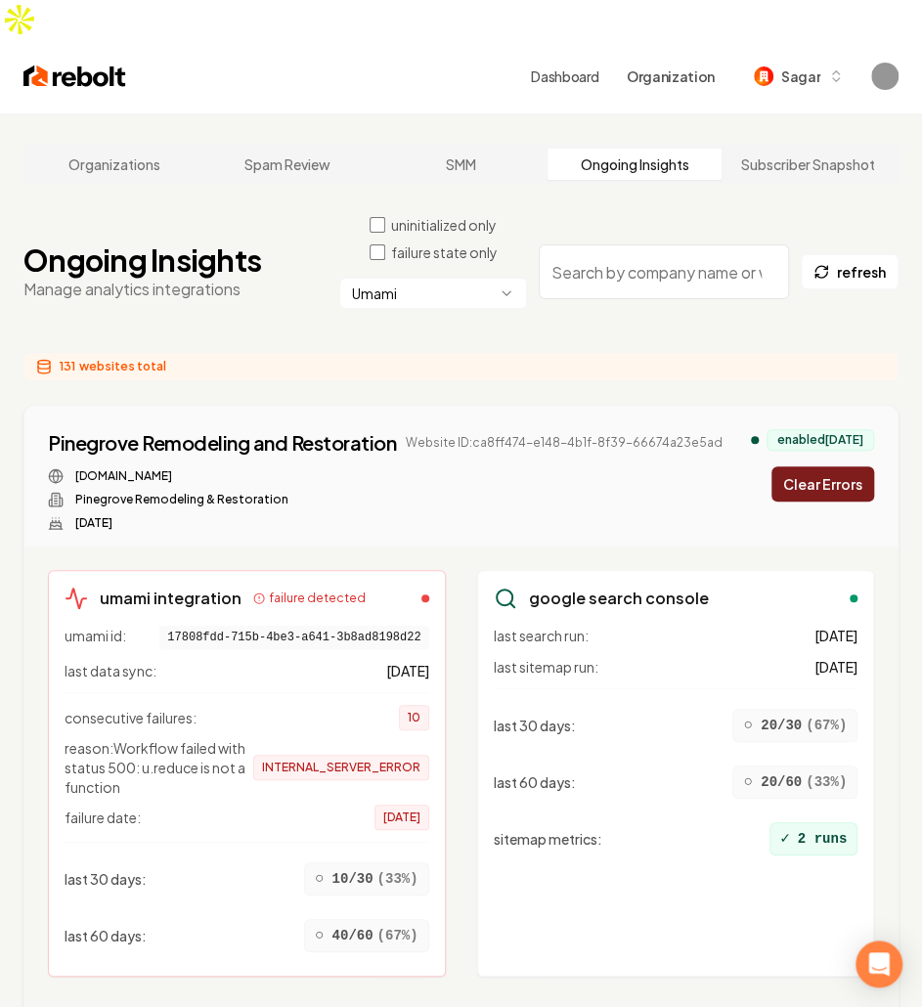
click at [833, 466] on button "Clear Errors" at bounding box center [823, 483] width 103 height 35
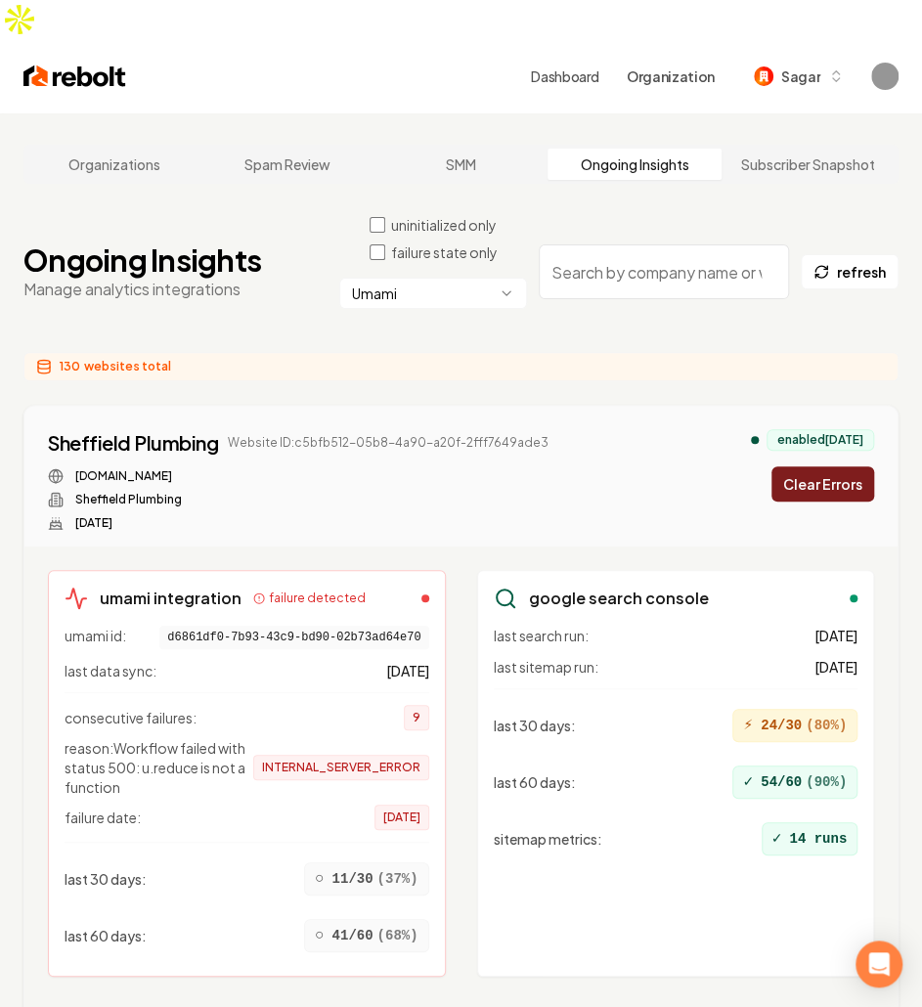
click at [794, 466] on button "Clear Errors" at bounding box center [823, 483] width 103 height 35
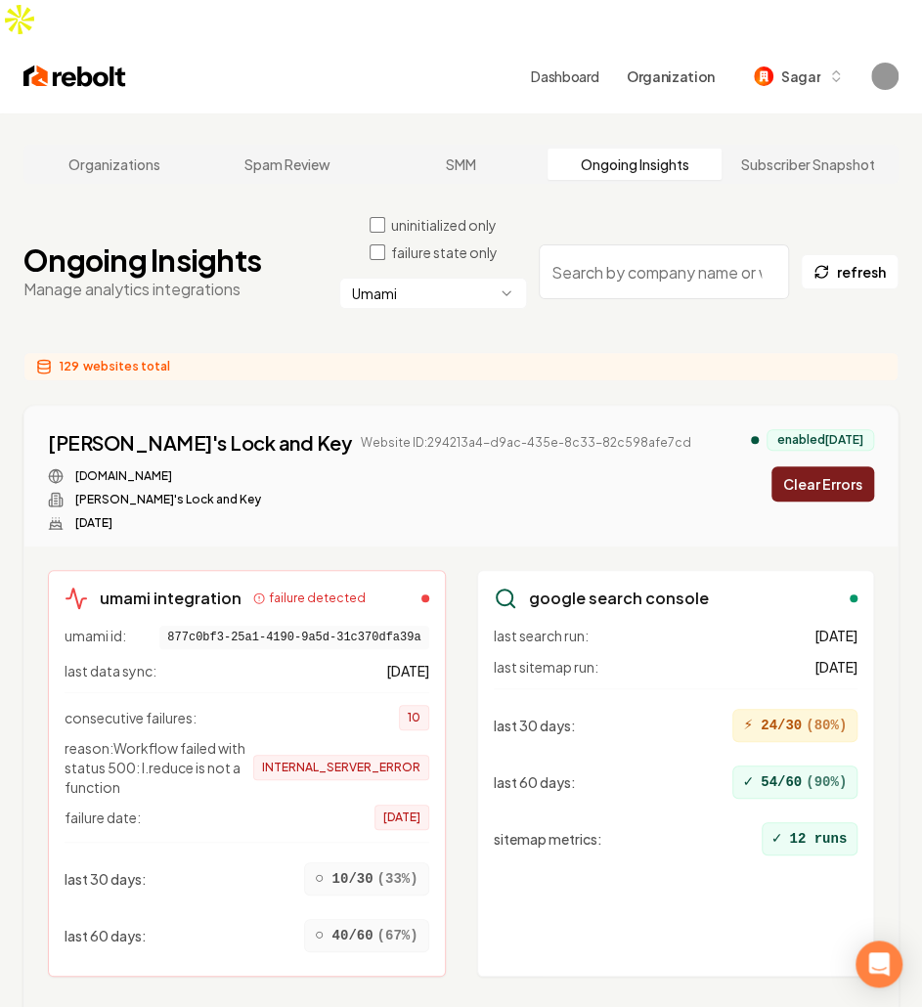
click at [794, 466] on button "Clear Errors" at bounding box center [823, 483] width 103 height 35
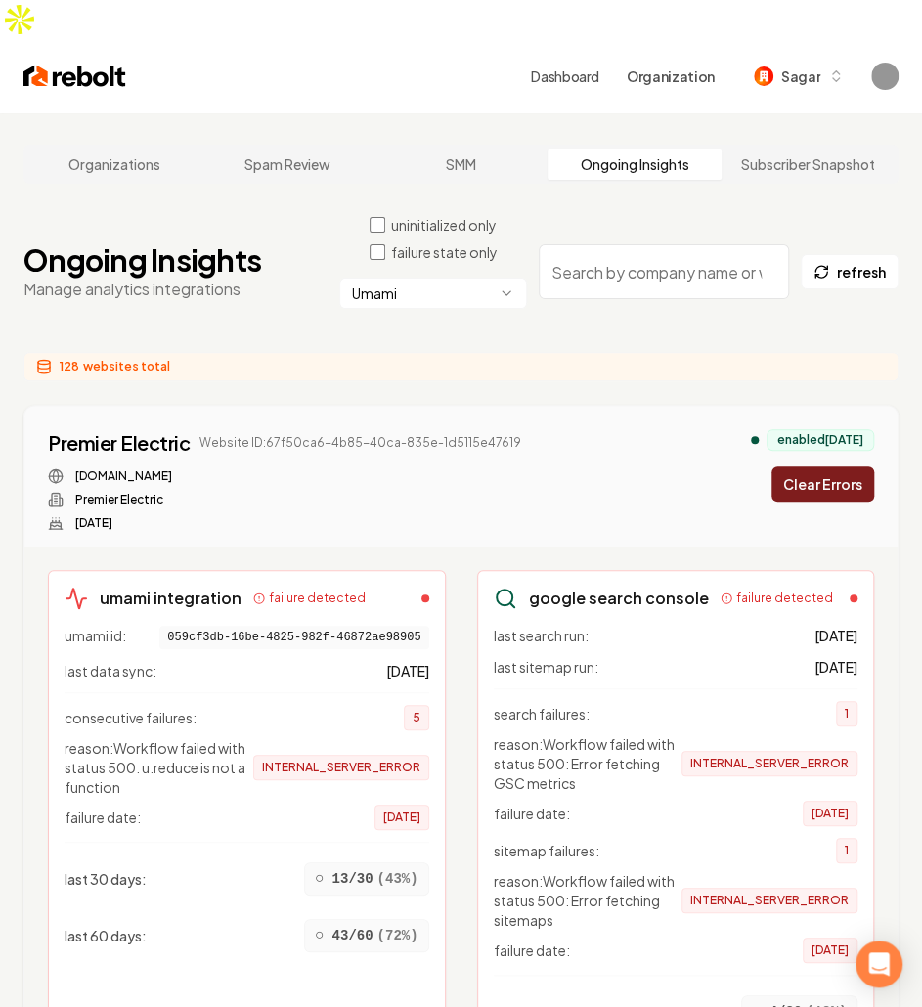
click at [794, 466] on button "Clear Errors" at bounding box center [823, 483] width 103 height 35
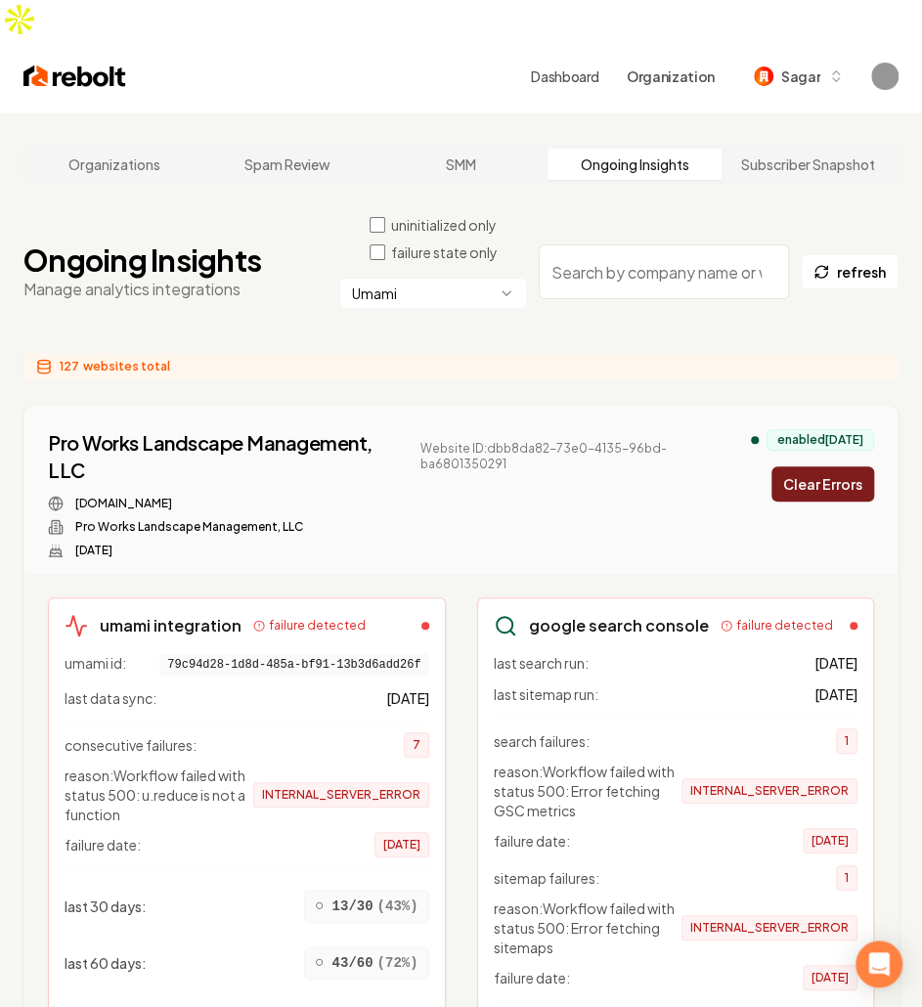
click at [802, 466] on button "Clear Errors" at bounding box center [823, 483] width 103 height 35
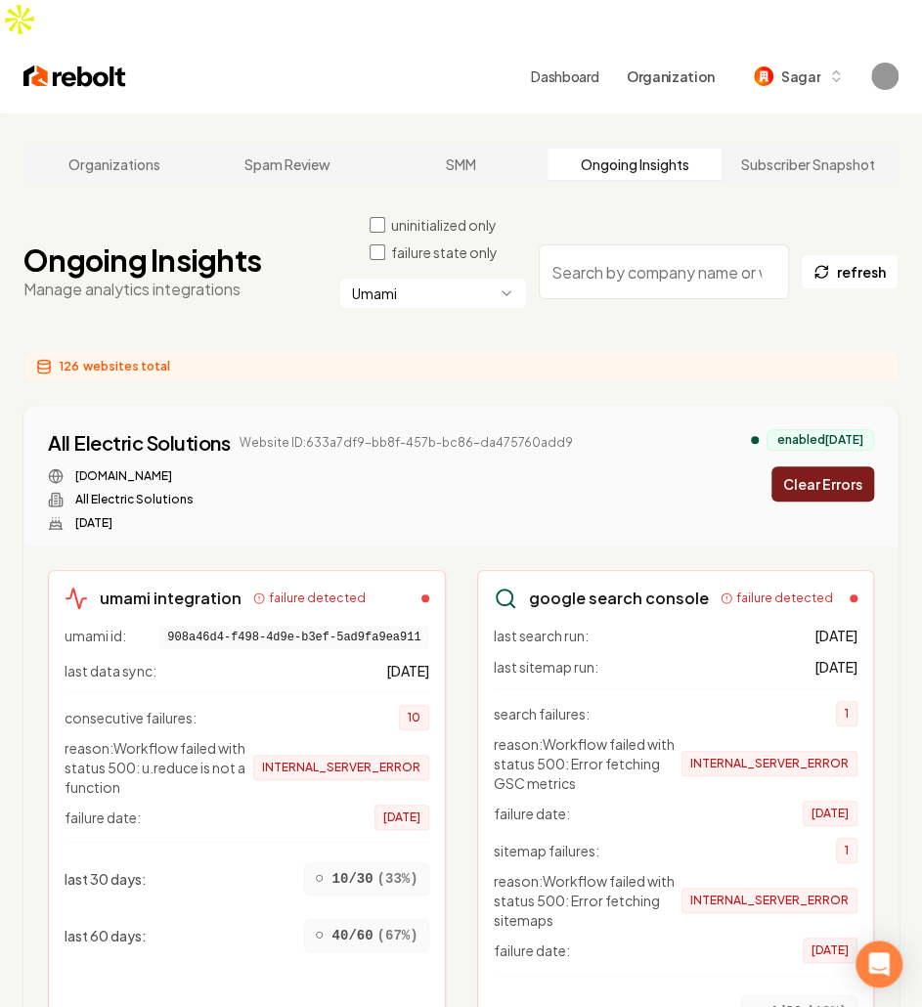
click at [802, 466] on button "Clear Errors" at bounding box center [823, 483] width 103 height 35
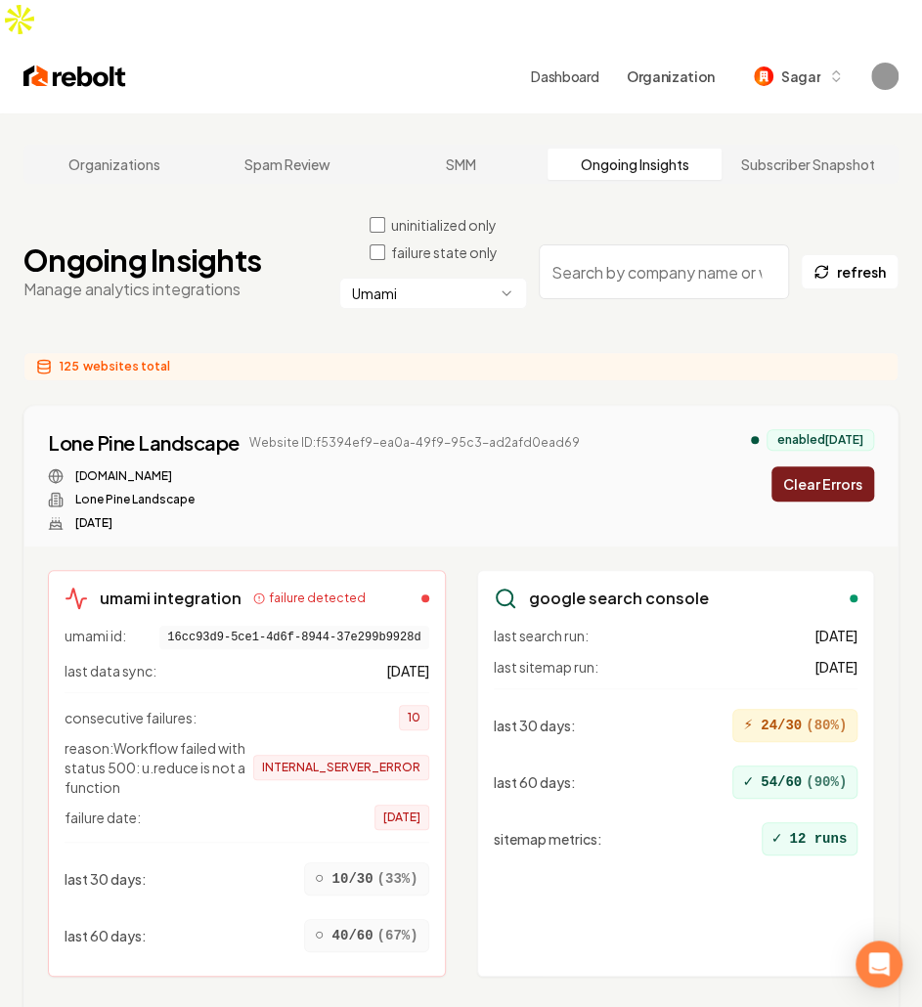
click at [802, 466] on button "Clear Errors" at bounding box center [823, 483] width 103 height 35
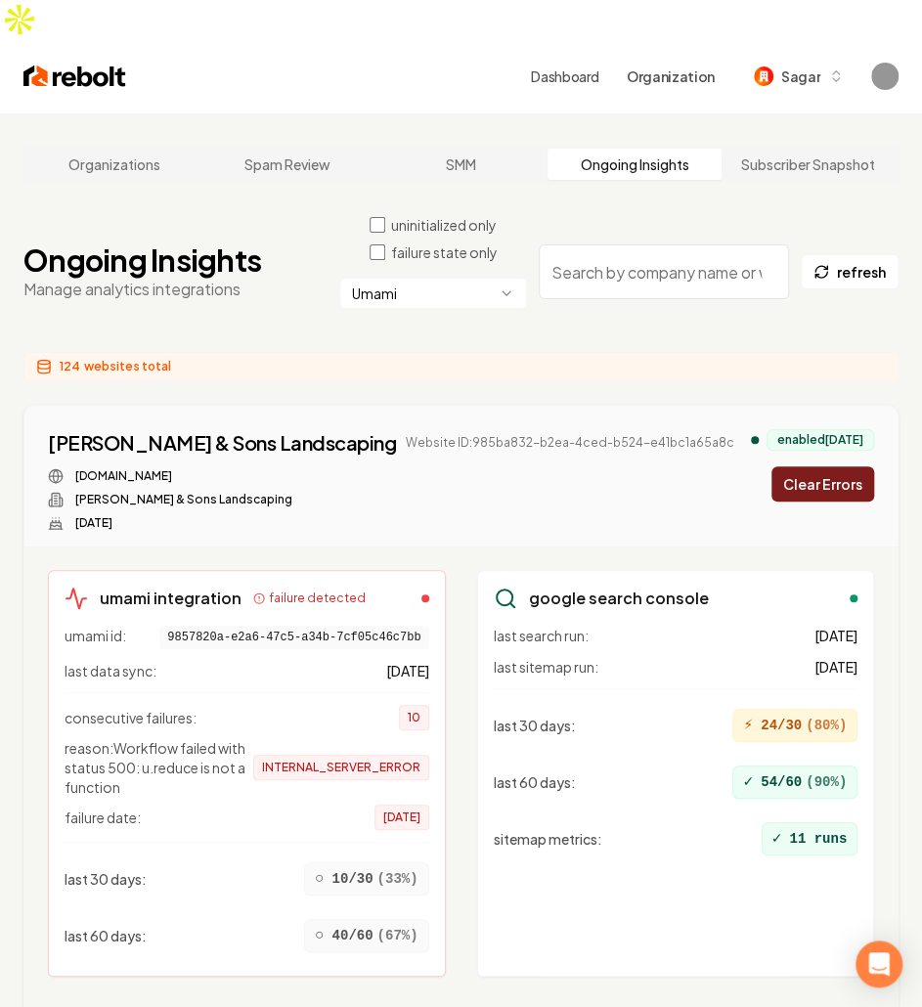
click at [805, 466] on button "Clear Errors" at bounding box center [823, 483] width 103 height 35
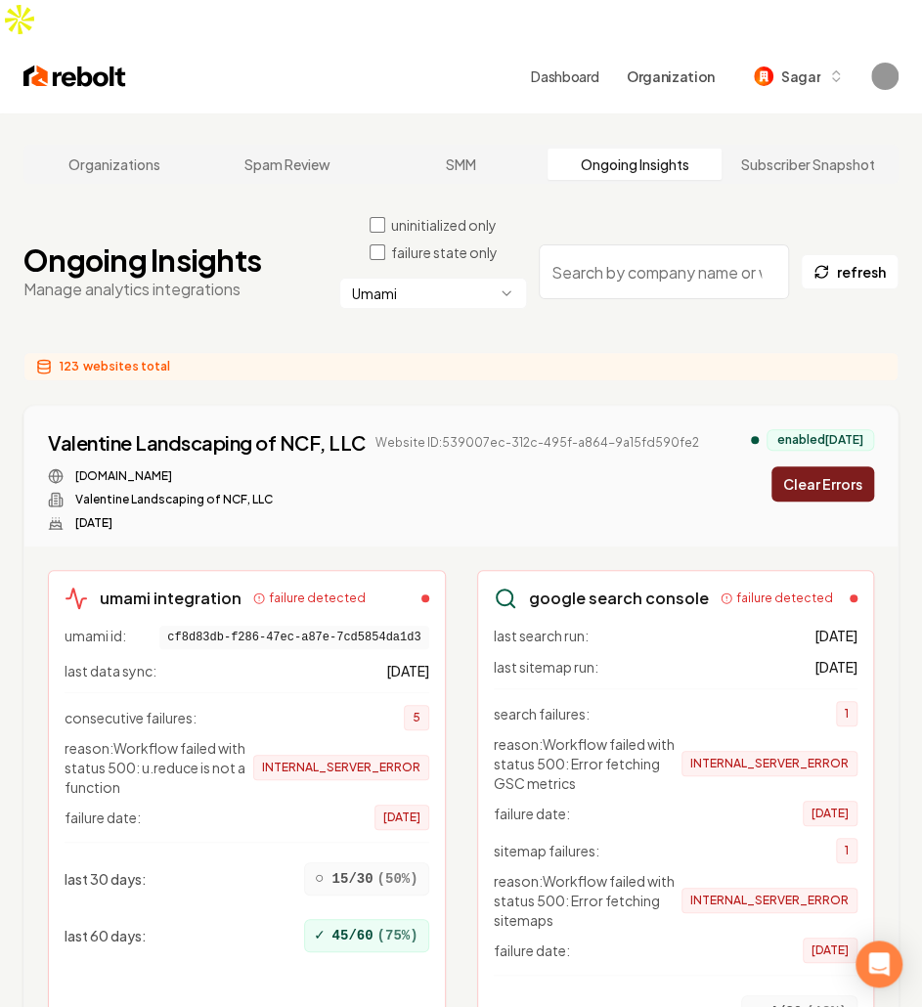
click at [843, 466] on button "Clear Errors" at bounding box center [823, 483] width 103 height 35
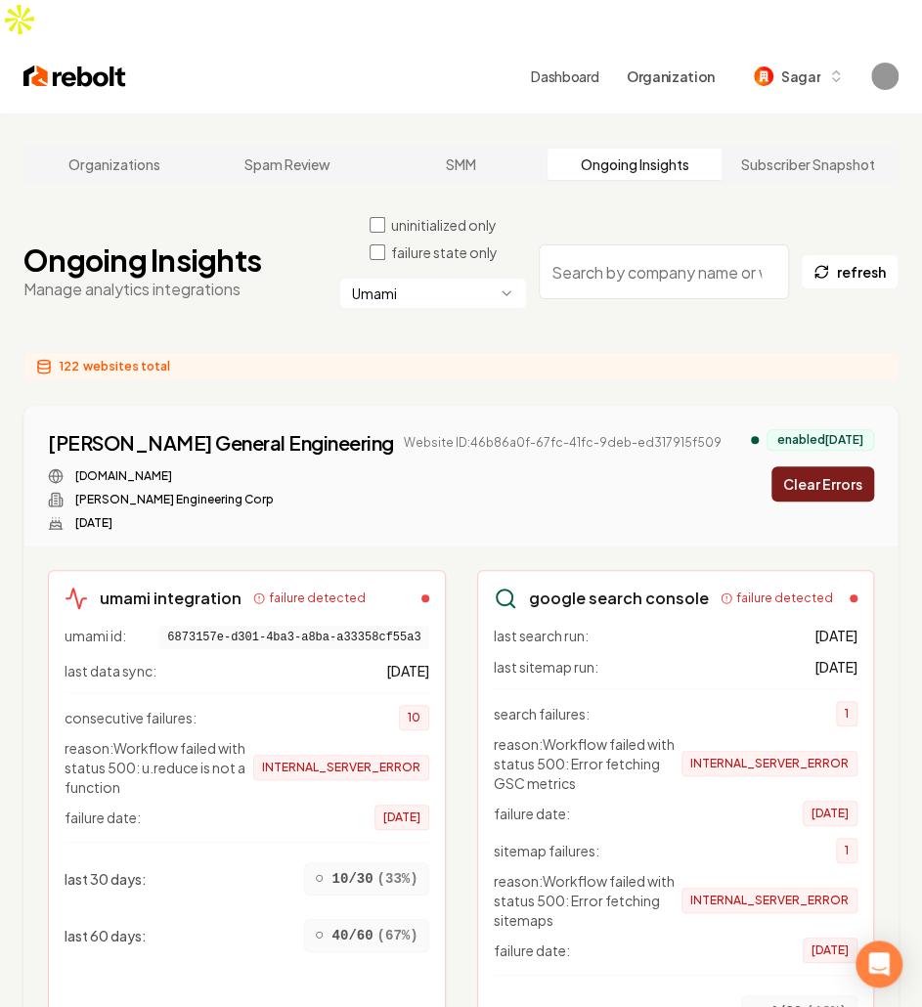
click at [843, 466] on button "Clear Errors" at bounding box center [823, 483] width 103 height 35
click at [843, 446] on div "enabled [DATE] Clearing..." at bounding box center [812, 465] width 123 height 72
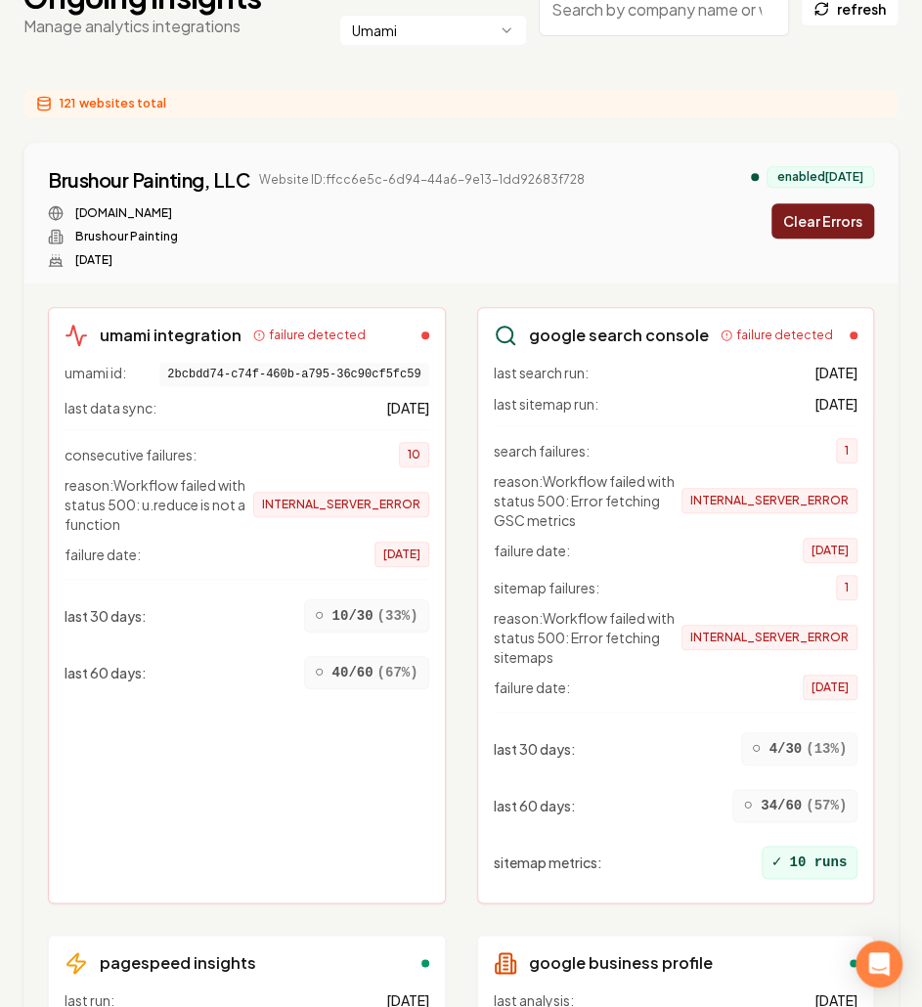
scroll to position [262, 0]
click at [858, 204] on button "Clear Errors" at bounding box center [823, 221] width 103 height 35
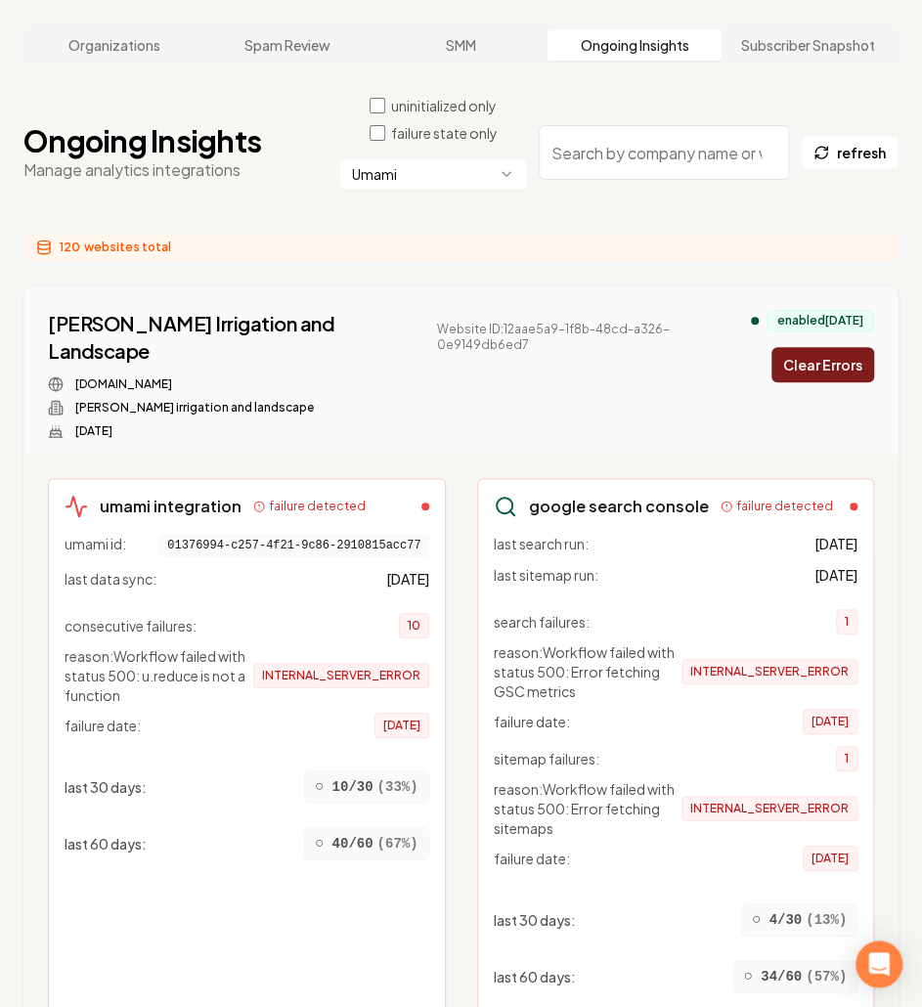
scroll to position [0, 0]
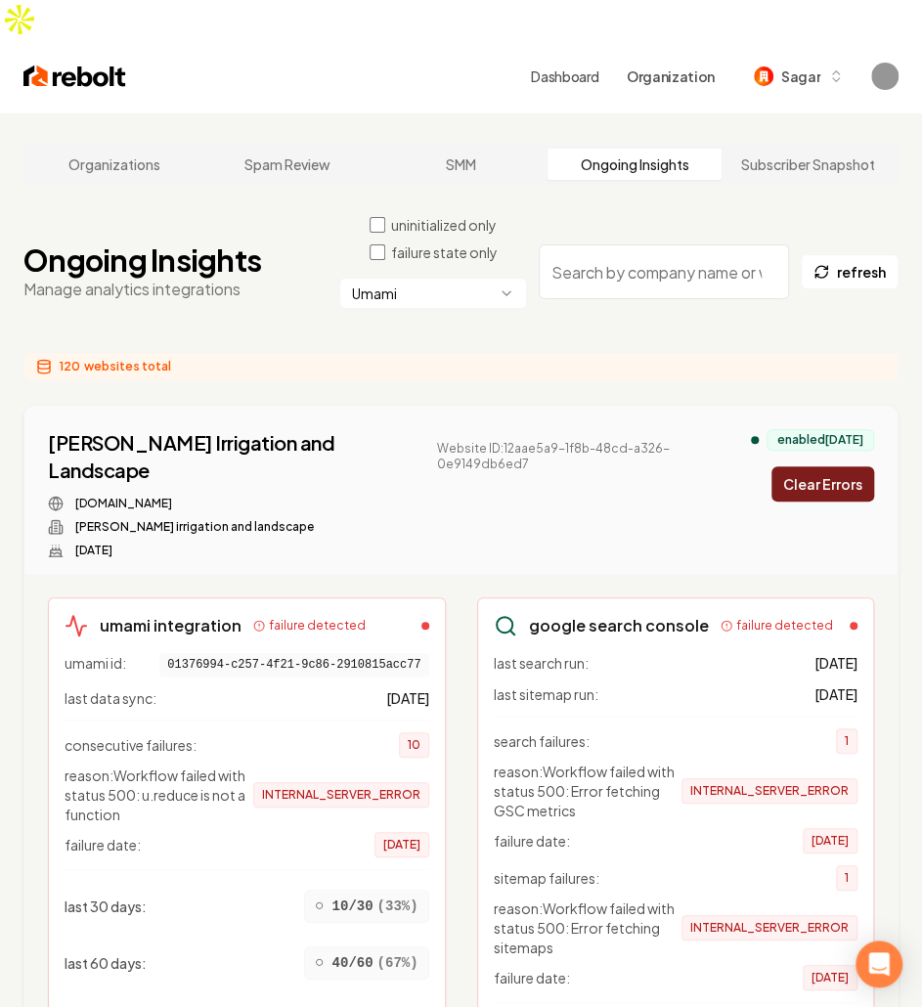
click at [442, 278] on div "Umami" at bounding box center [433, 303] width 188 height 51
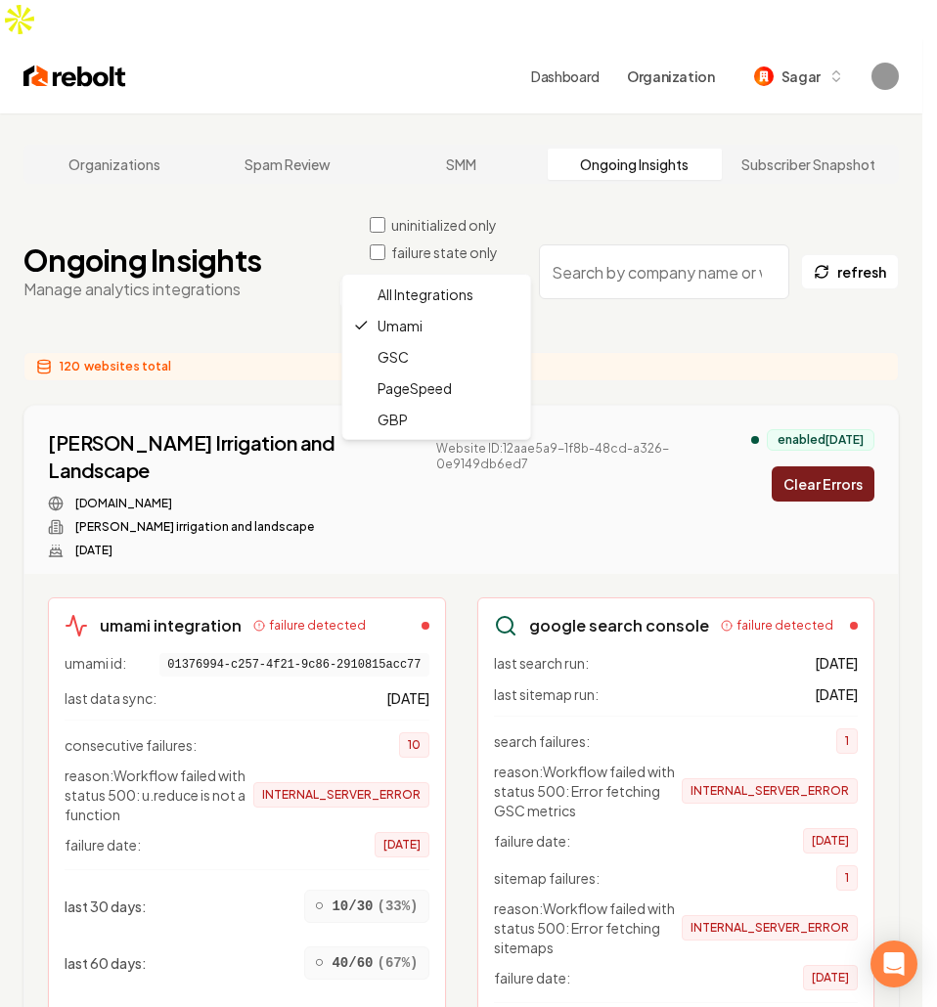
click at [421, 259] on html "Dashboard Organization Sagar Organizations Spam Review SMM Ongoing Insights Sub…" at bounding box center [468, 503] width 937 height 1007
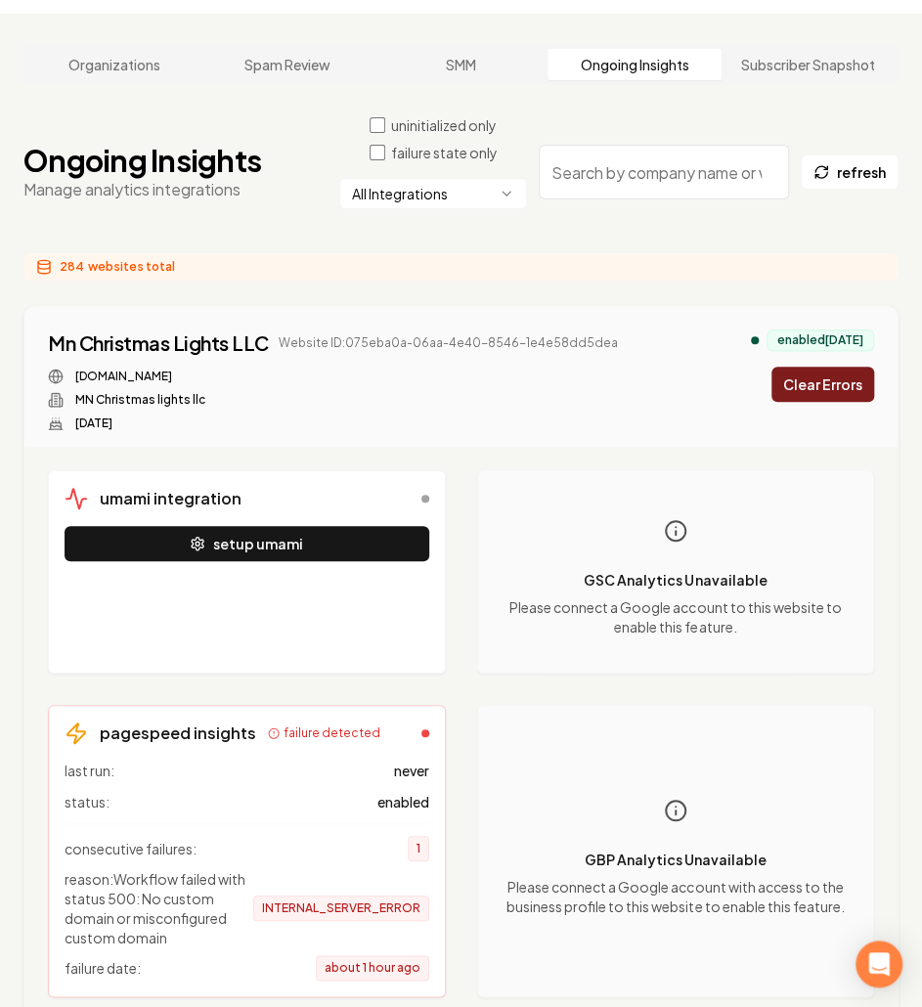
scroll to position [102, 0]
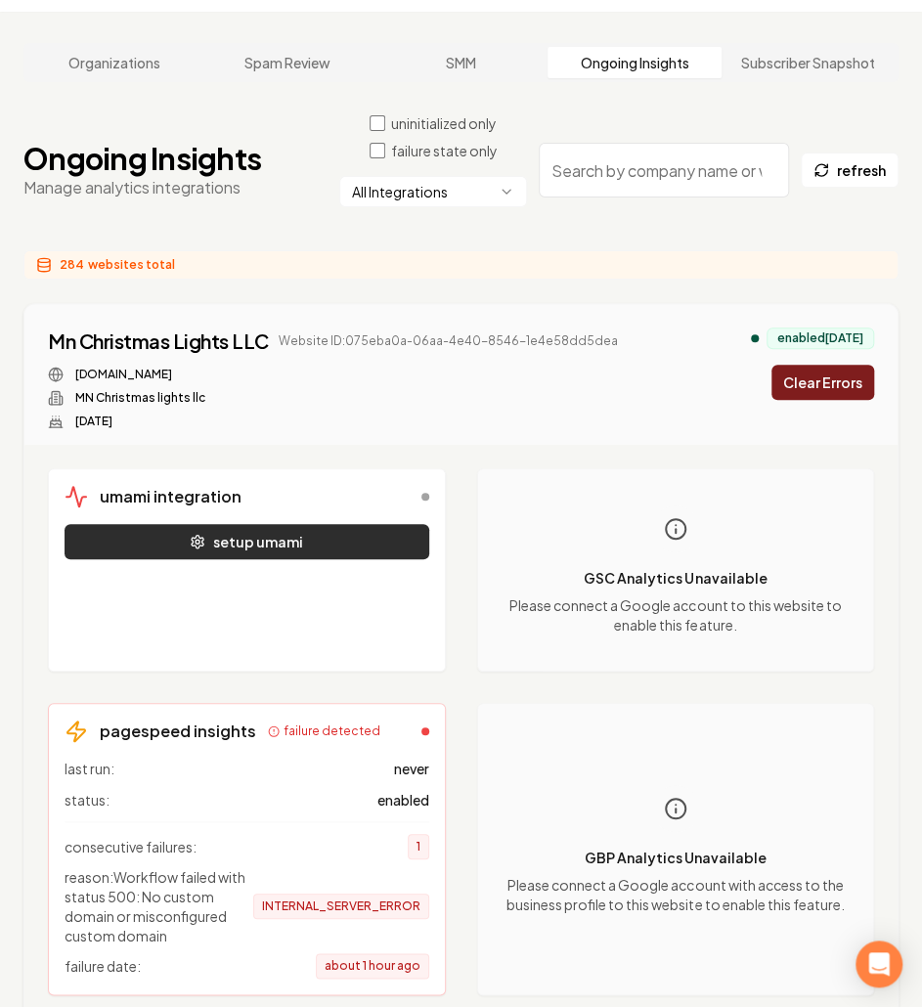
click at [331, 524] on button "setup umami" at bounding box center [247, 541] width 365 height 35
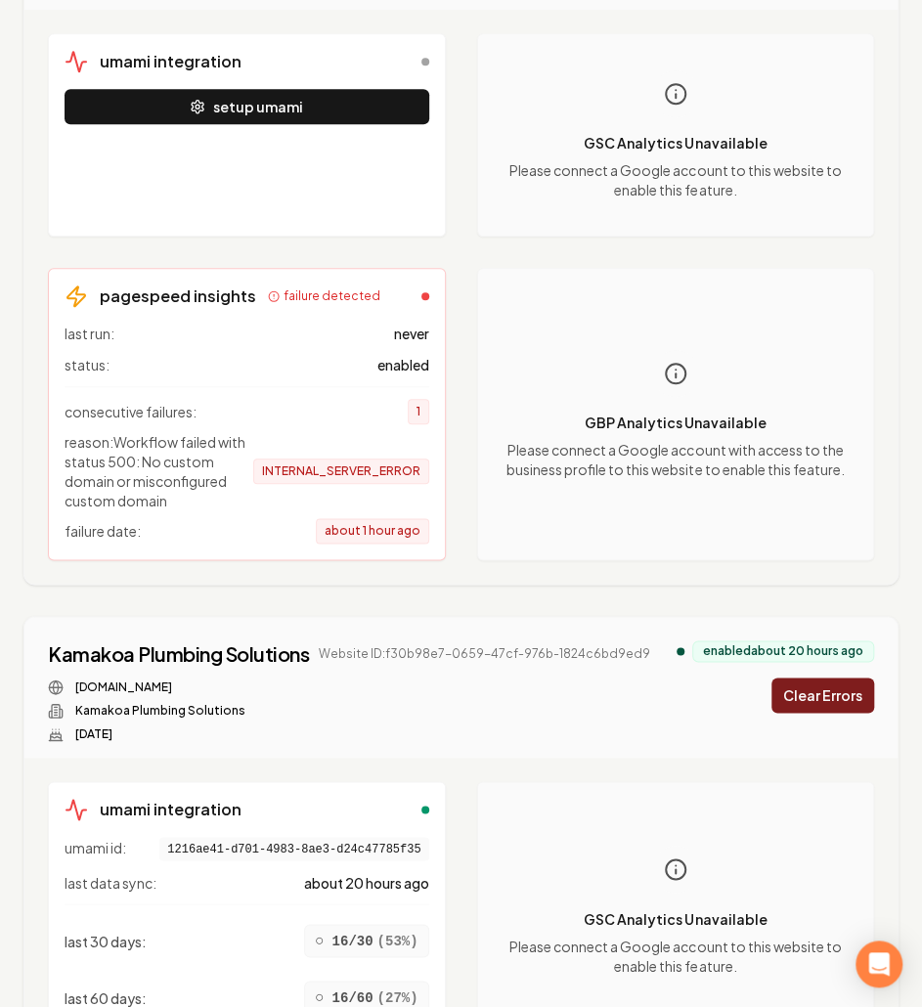
scroll to position [0, 0]
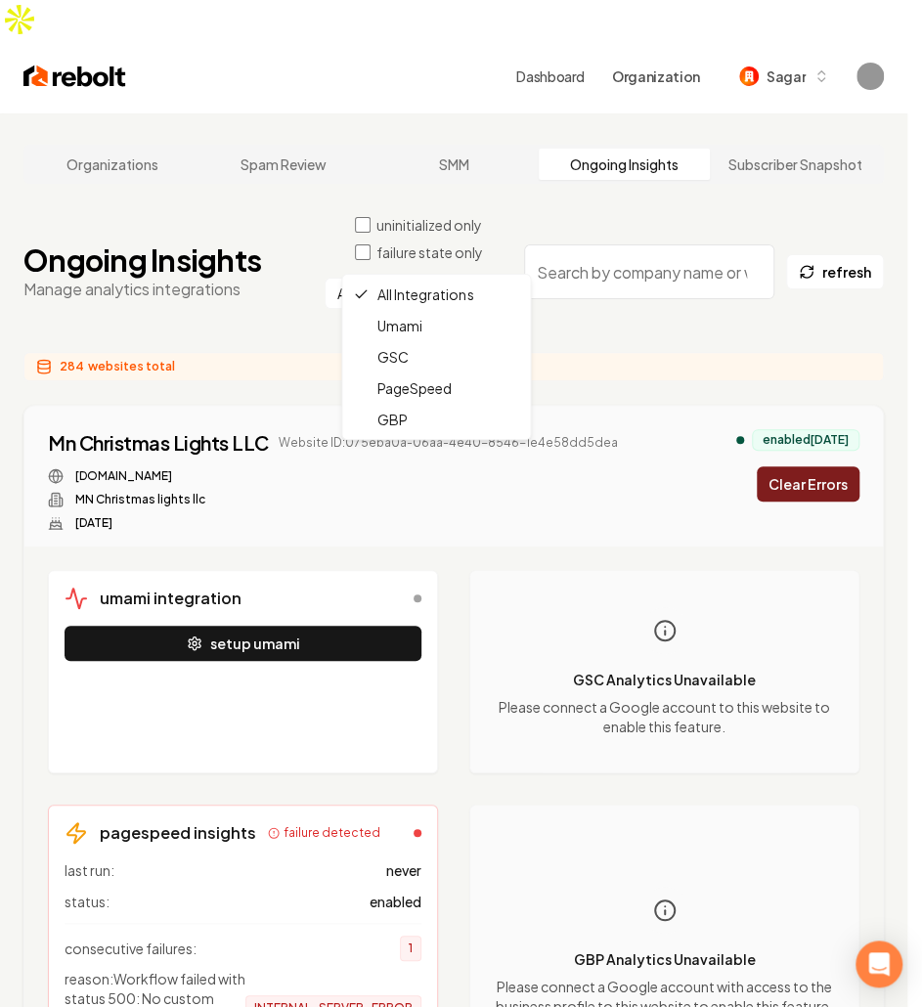
click at [439, 254] on html "Dashboard Organization Sagar Organizations Spam Review SMM Ongoing Insights Sub…" at bounding box center [461, 503] width 922 height 1007
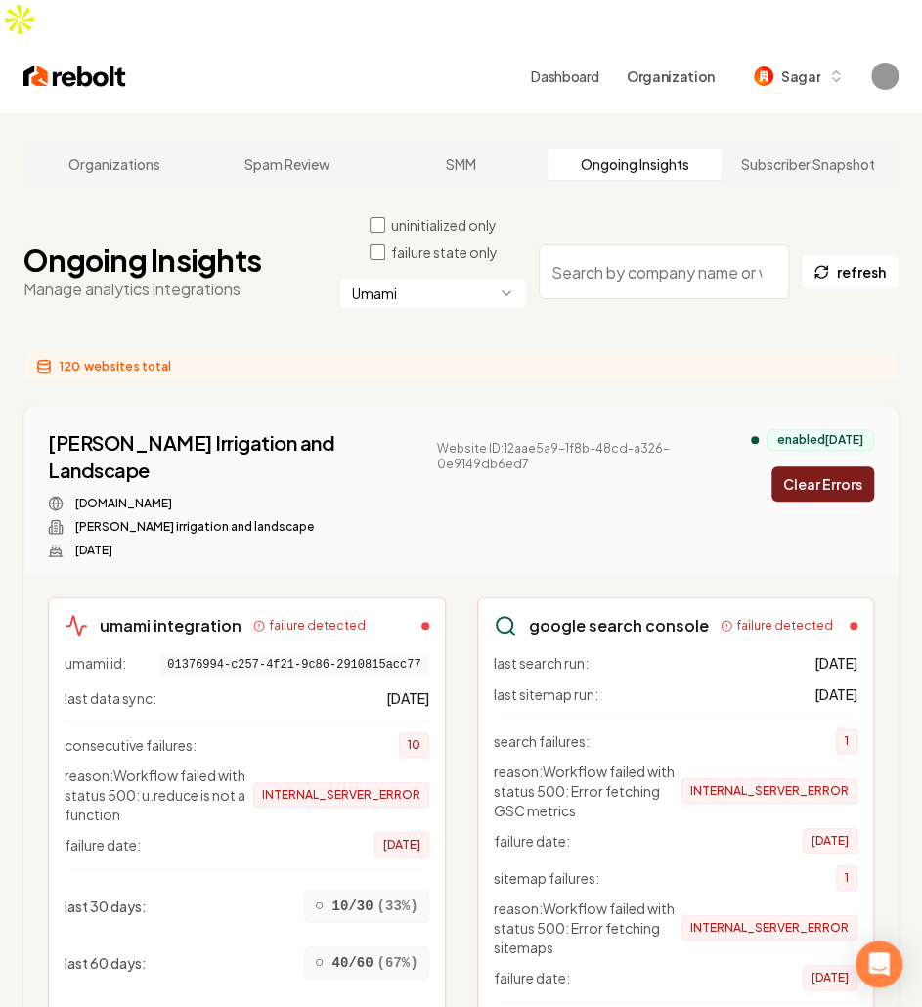
click at [286, 406] on div "[PERSON_NAME] Irrigation and Landscape Website ID: 12aae5a9-1f8b-48cd-a326-0e91…" at bounding box center [460, 490] width 873 height 168
